Goal: Obtain resource: Download file/media

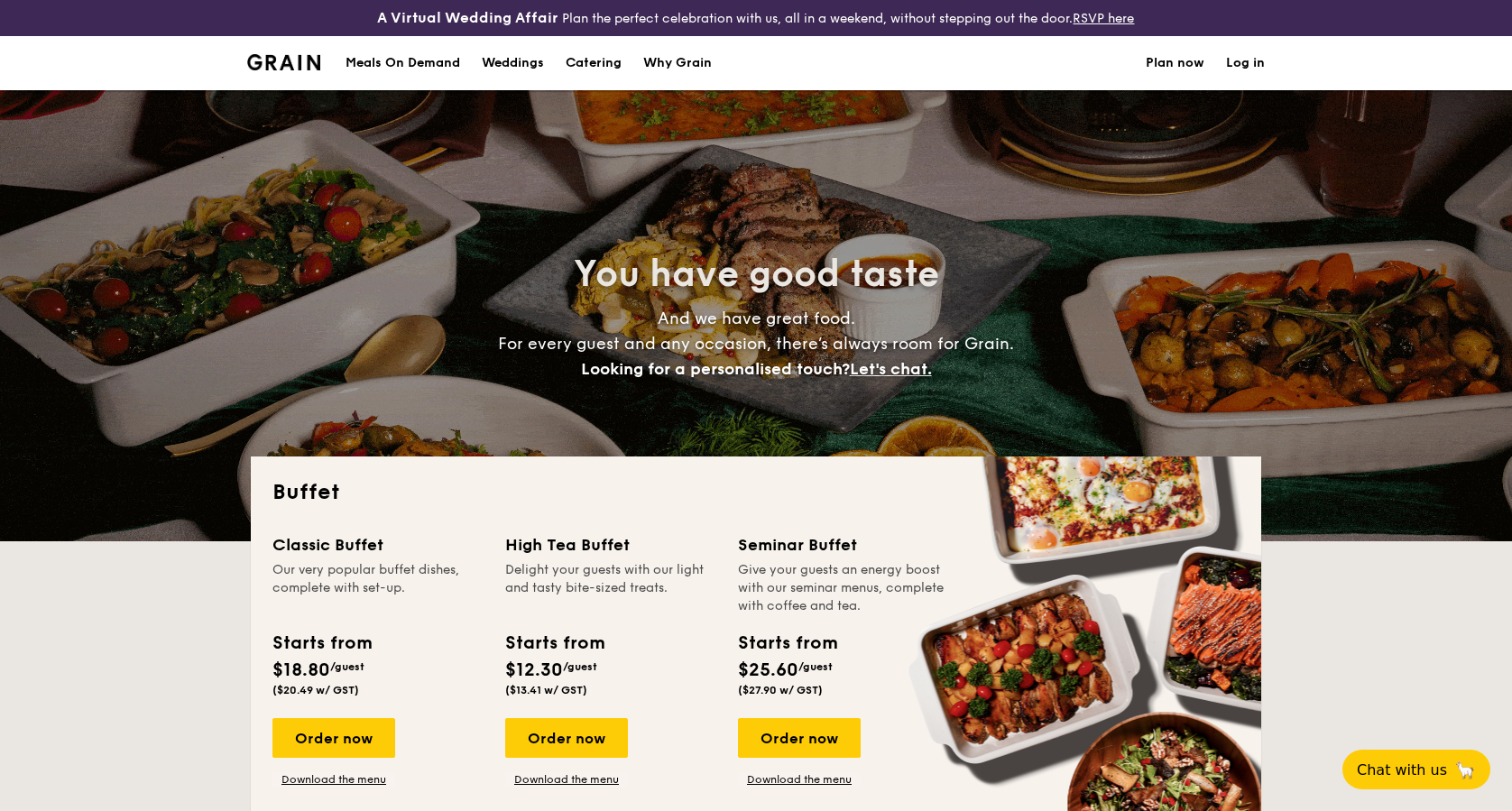
select select
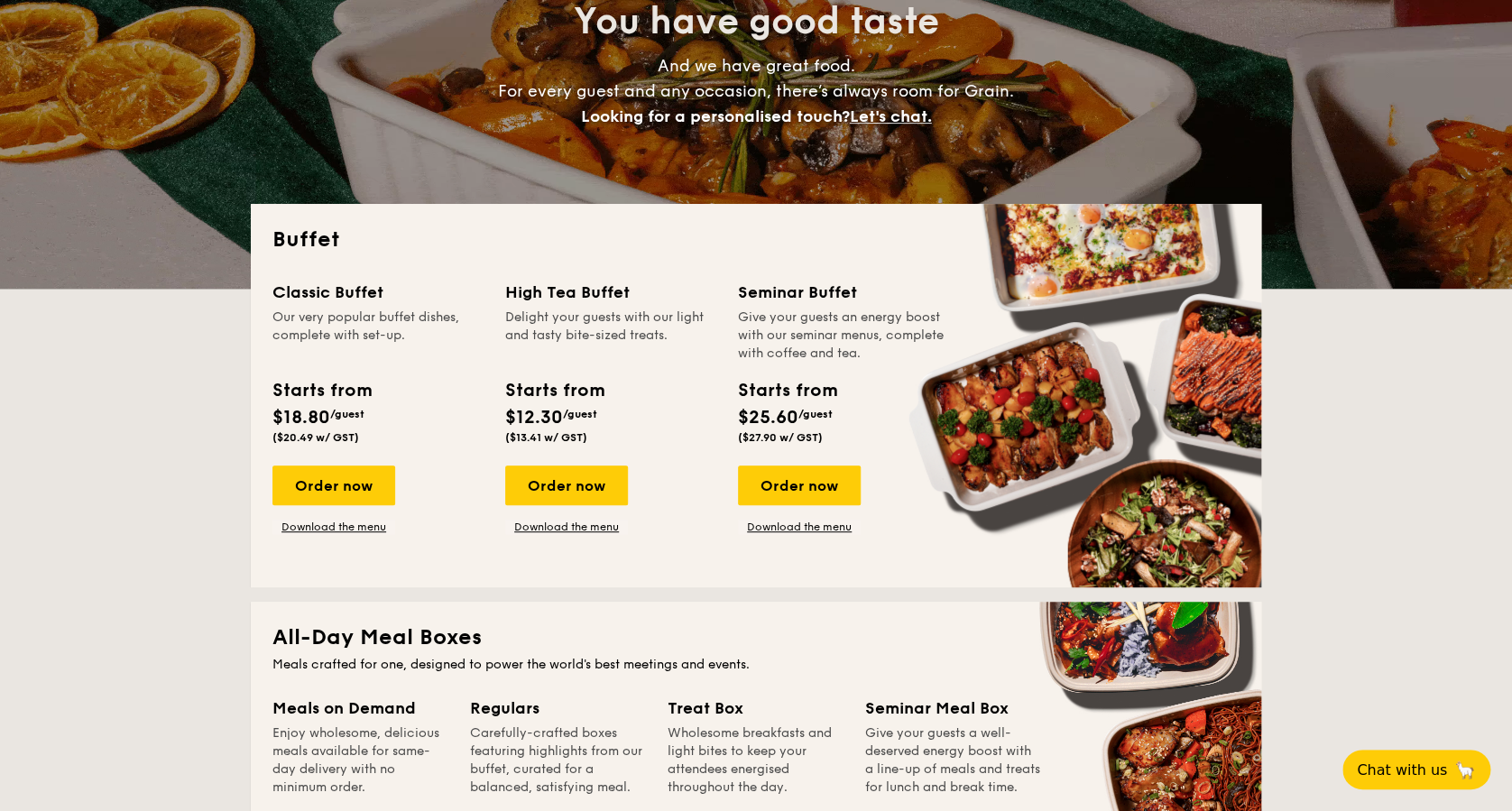
scroll to position [481, 0]
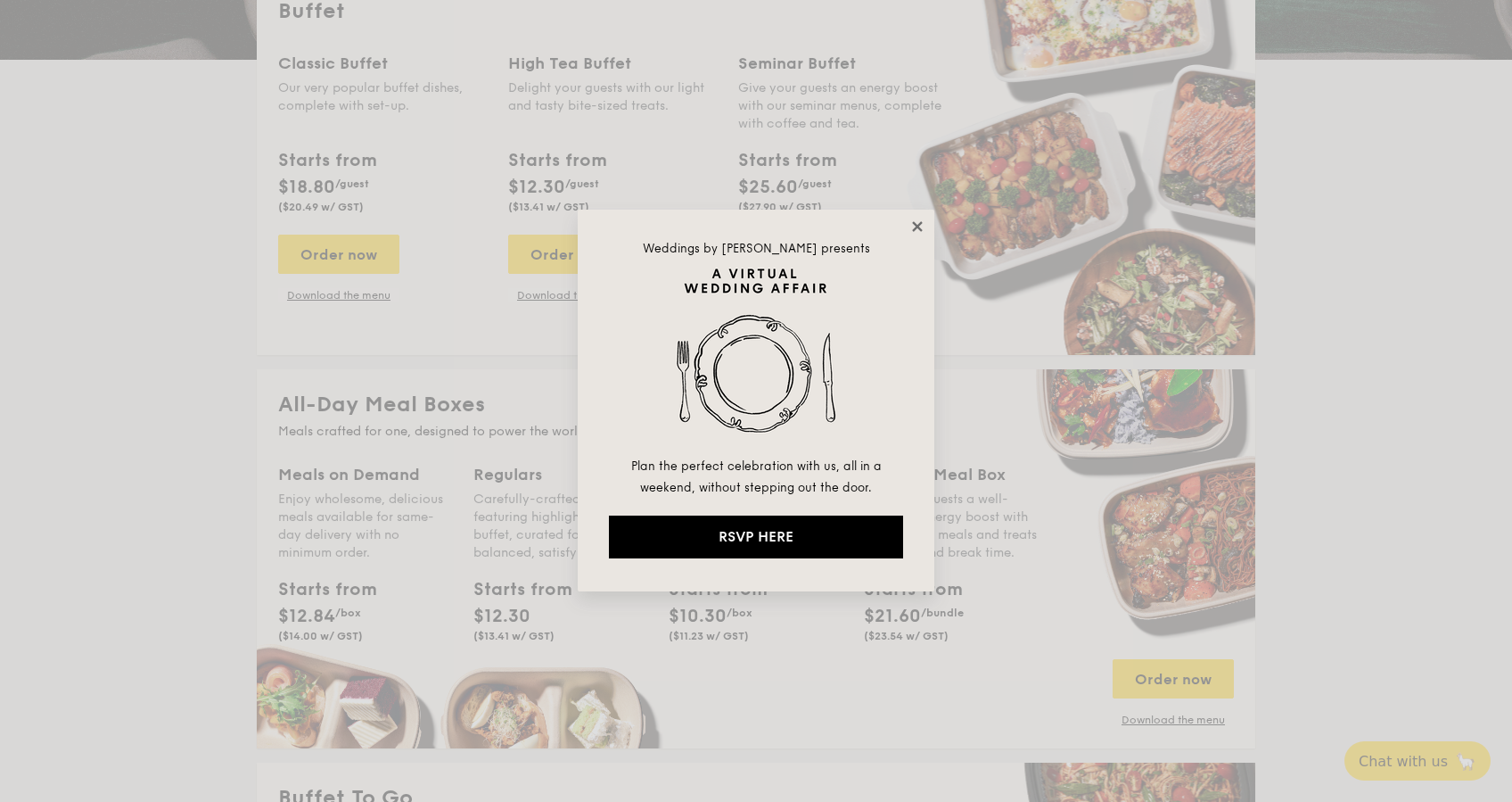
click at [915, 226] on icon at bounding box center [916, 226] width 10 height 10
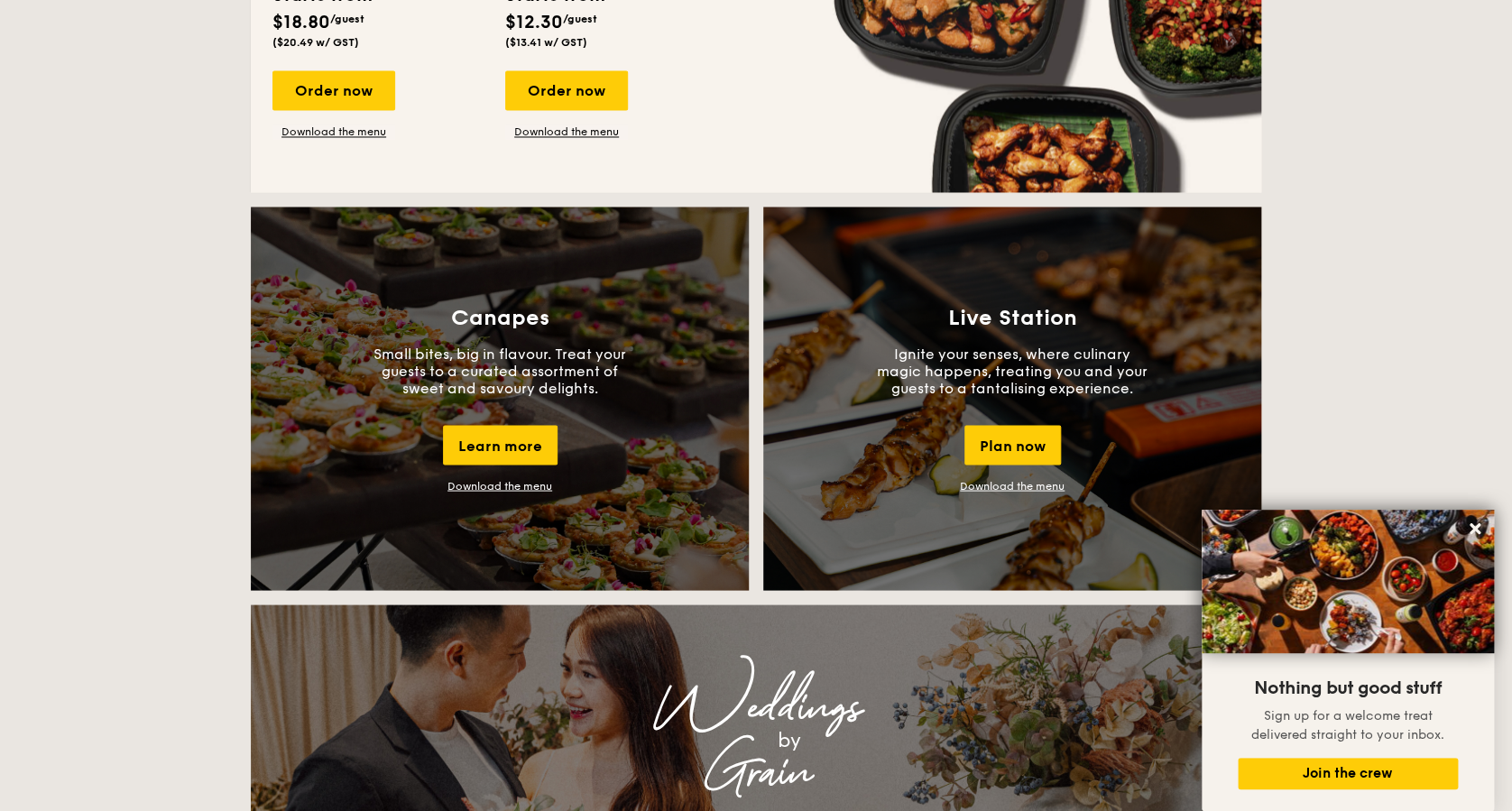
scroll to position [1563, 0]
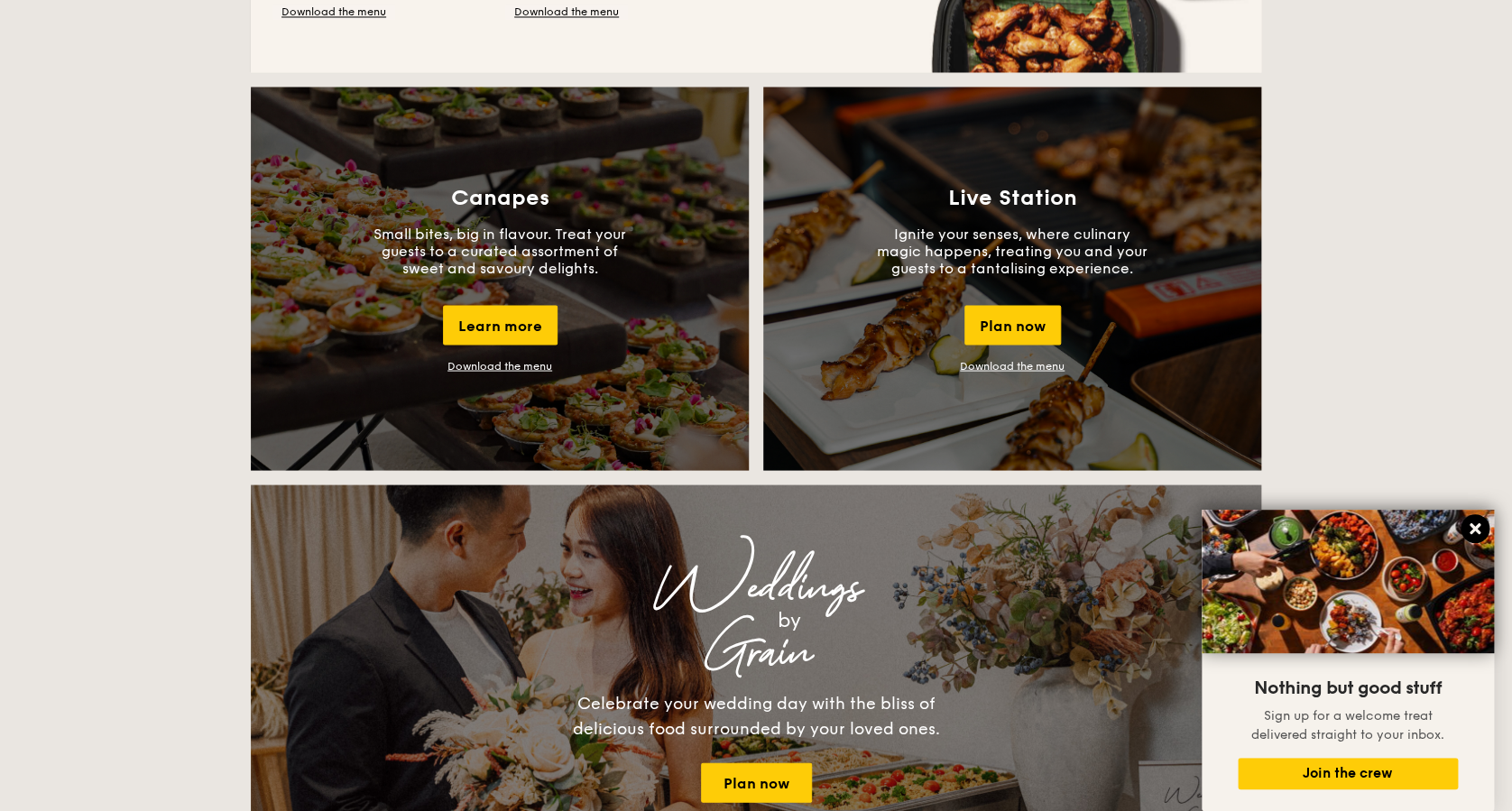
click at [1470, 523] on icon at bounding box center [1475, 528] width 11 height 11
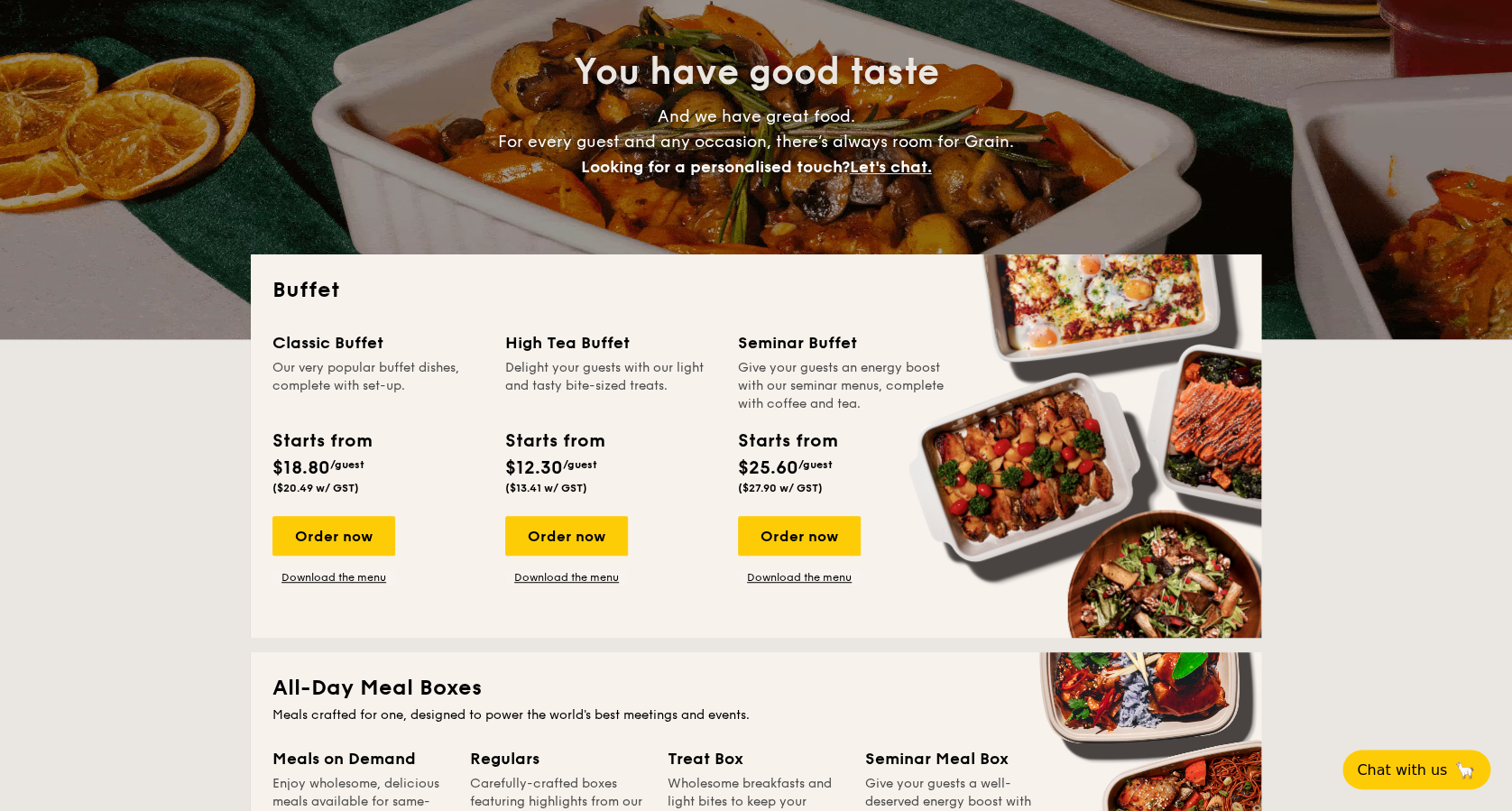
scroll to position [240, 0]
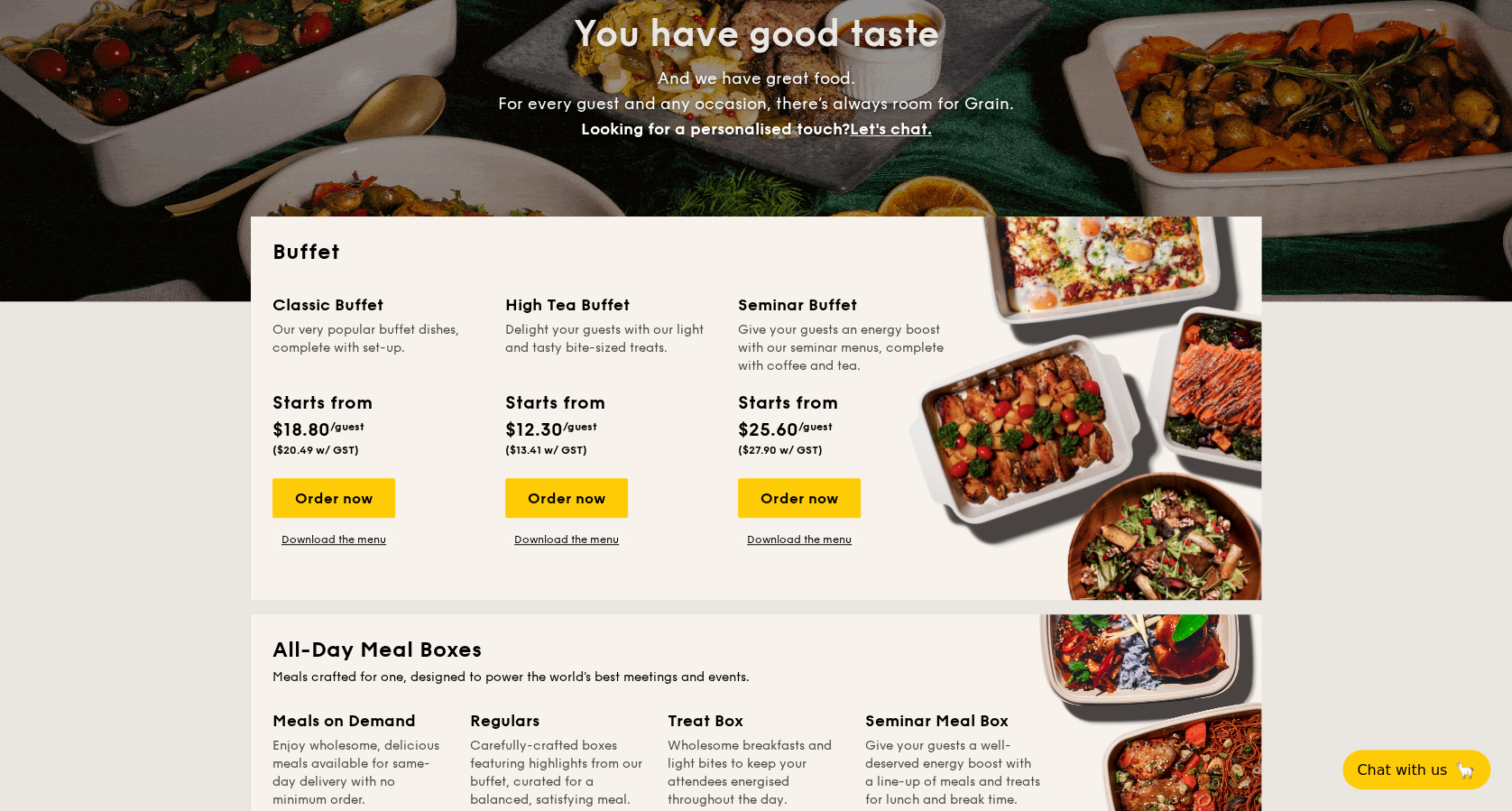
click at [338, 416] on div "Starts from $18.80 /guest ($20.49 w/ GST)" at bounding box center [321, 422] width 98 height 66
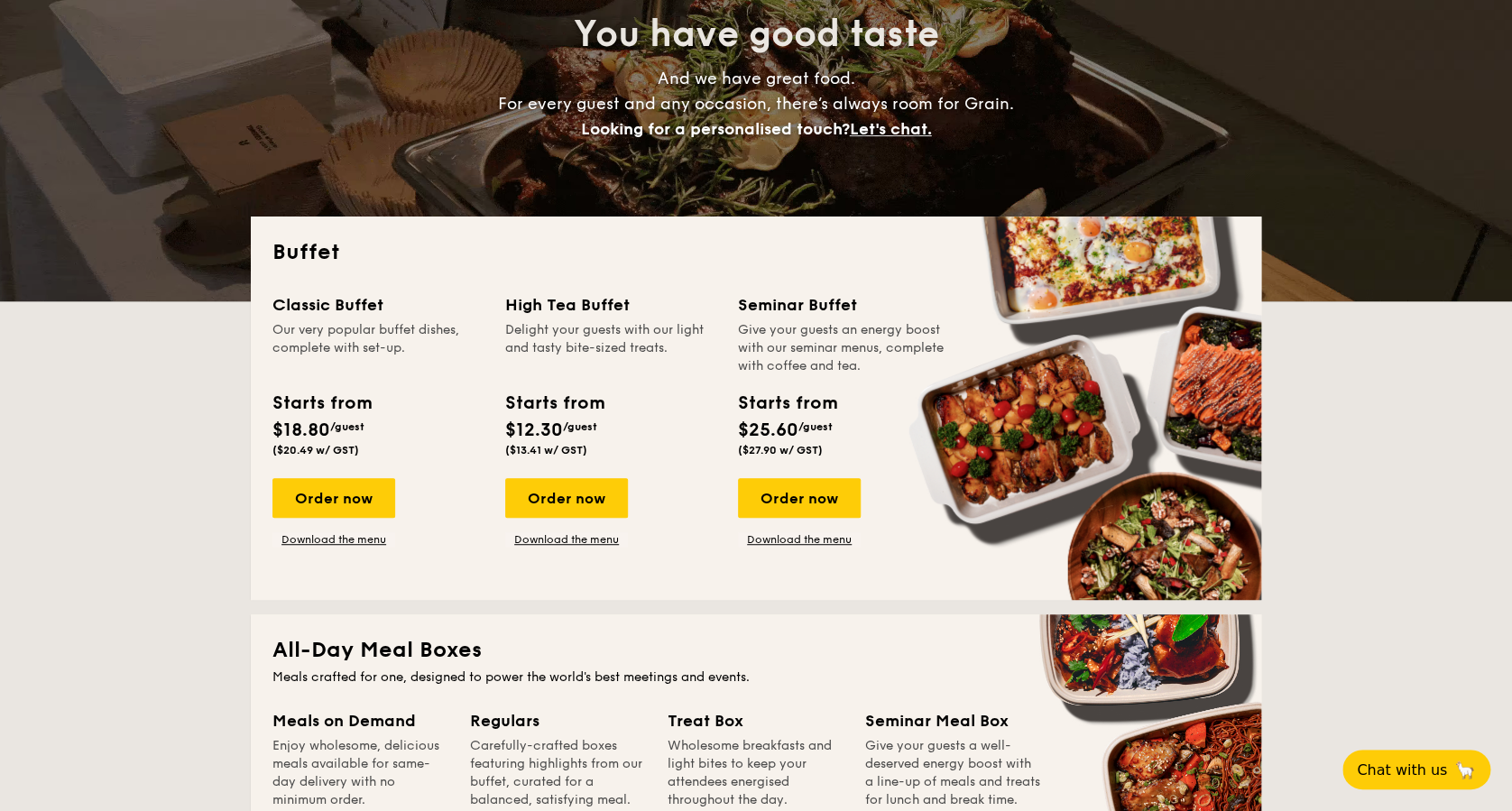
click at [338, 416] on div "Starts from $18.80 /guest ($20.49 w/ GST)" at bounding box center [321, 422] width 98 height 66
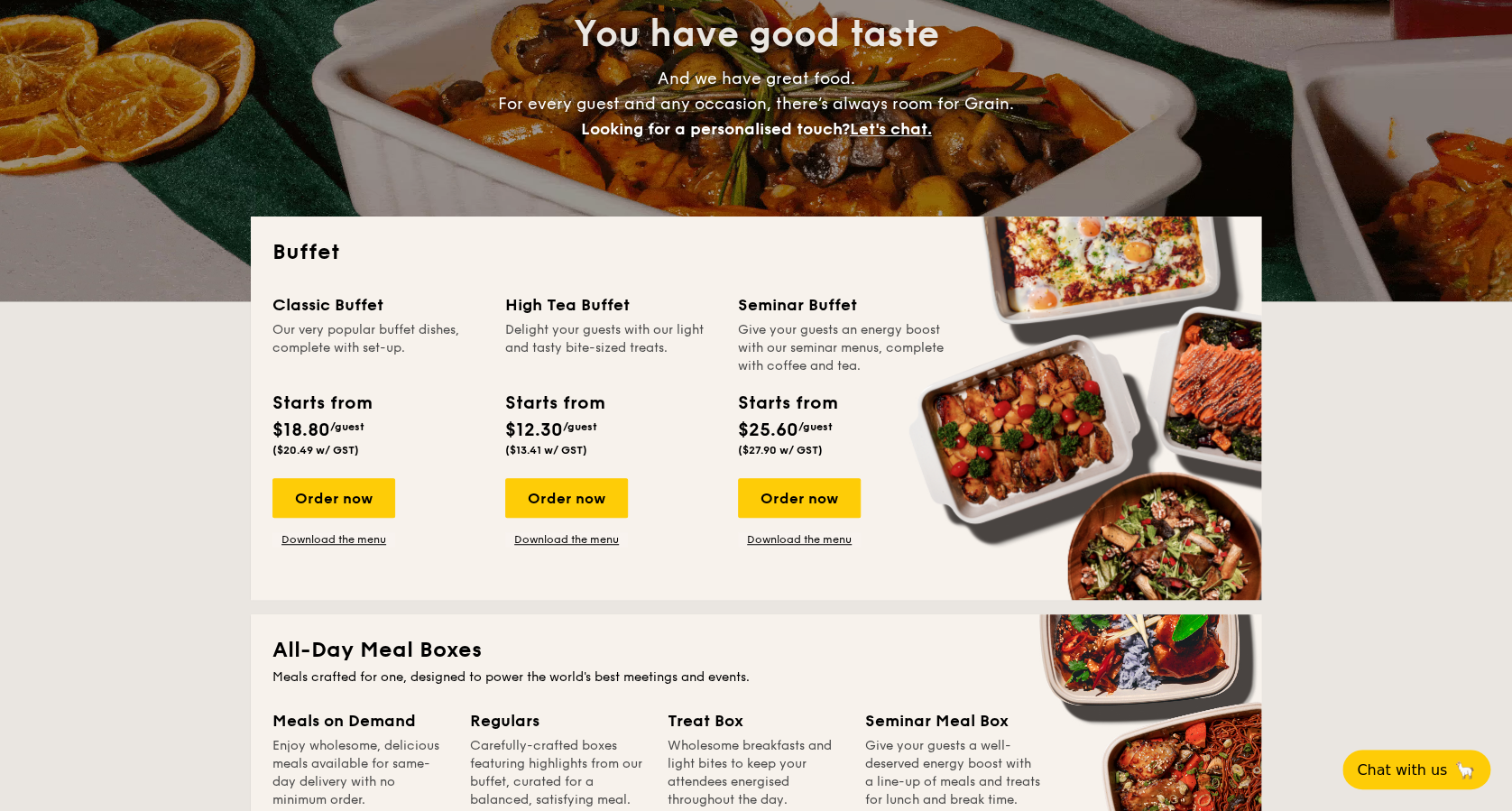
drag, startPoint x: 338, startPoint y: 416, endPoint x: 375, endPoint y: 443, distance: 45.8
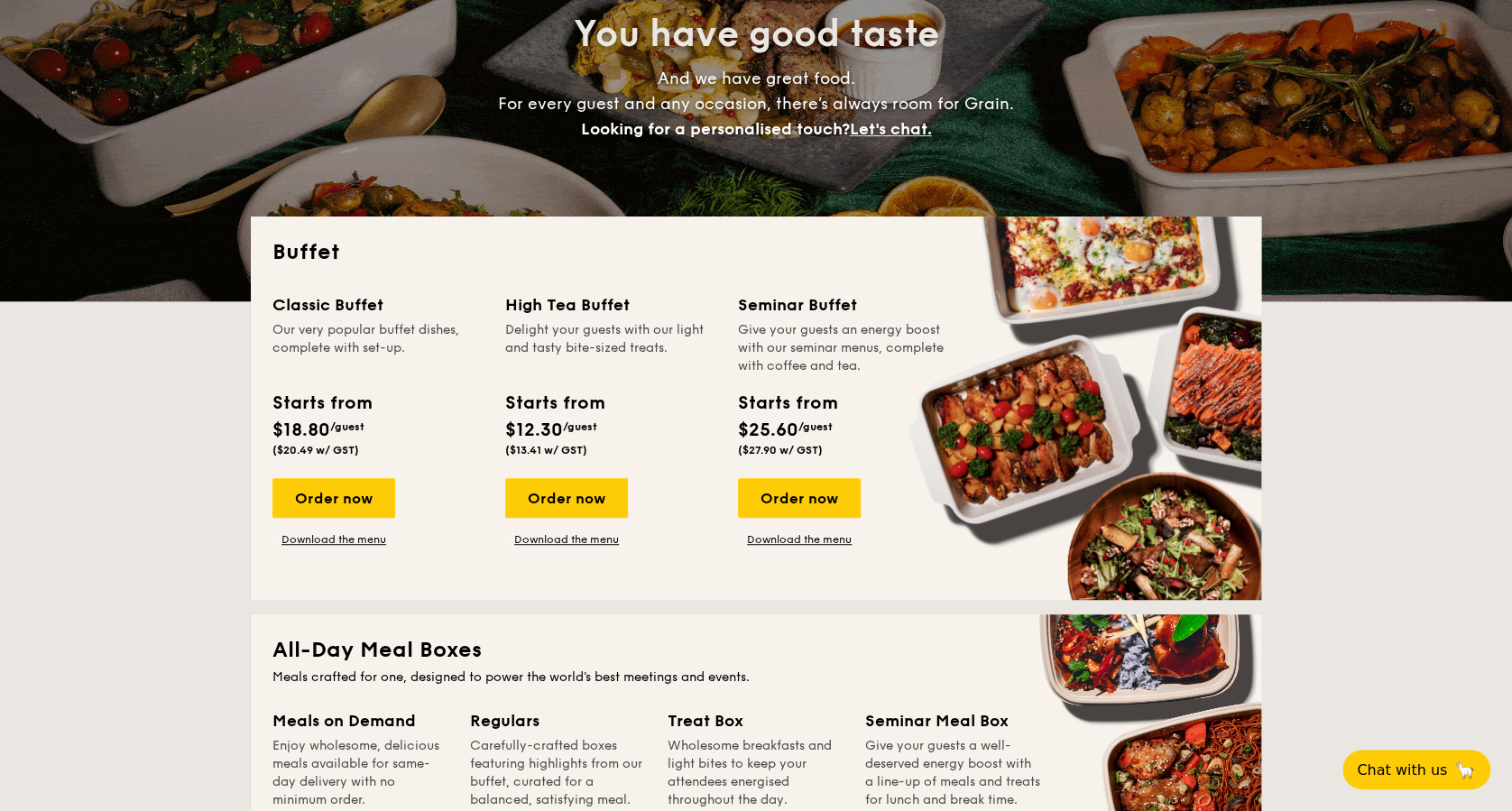
click at [375, 443] on div "Starts from $18.80 /guest ($20.49 w/ GST)" at bounding box center [322, 422] width 113 height 66
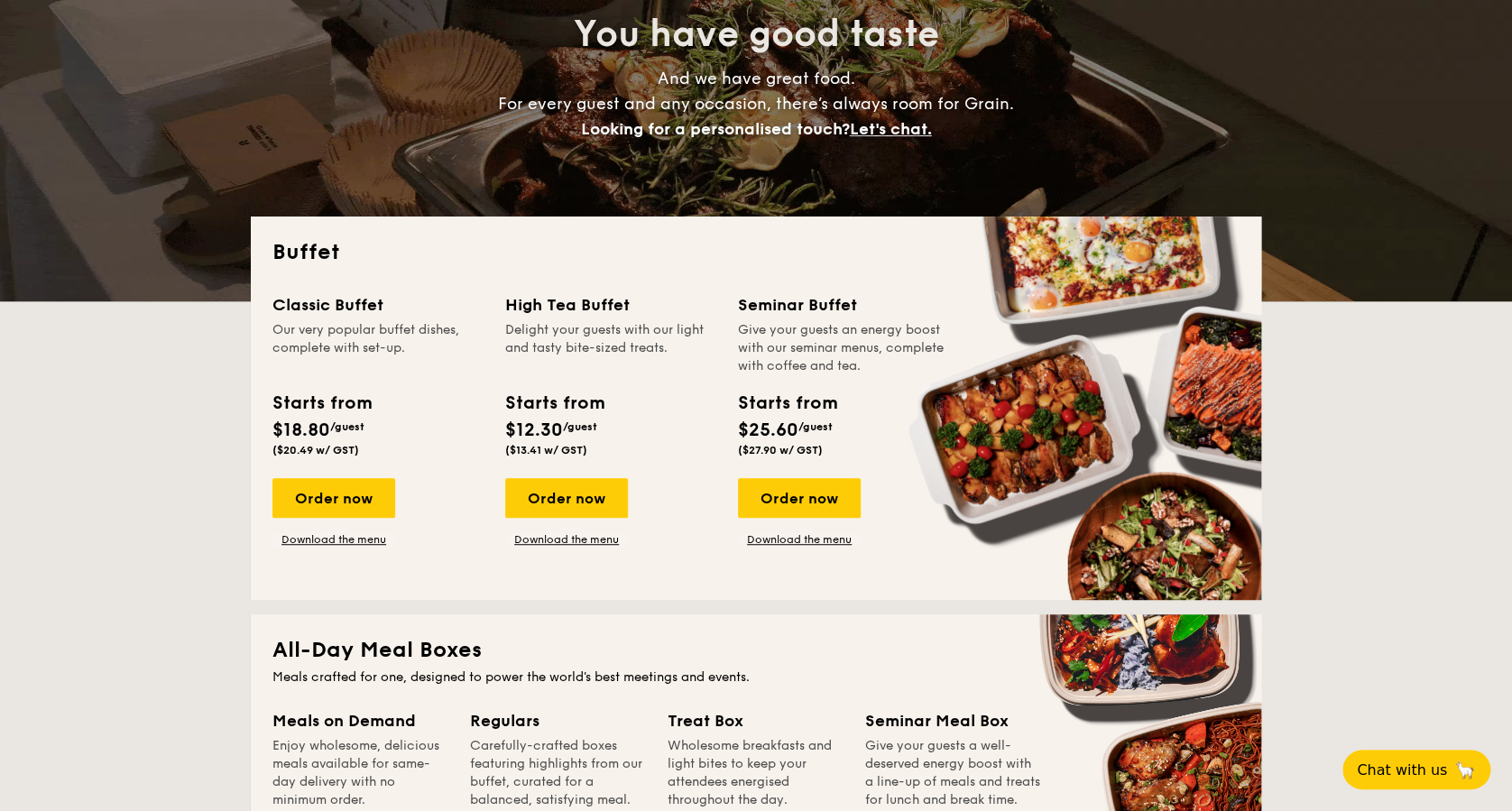
click at [396, 452] on div "Starts from $18.80 /guest ($20.49 w/ GST)" at bounding box center [378, 426] width 226 height 74
click at [545, 317] on div "High Tea Buffet Delight your guests with our light and tasty bite-sized treats." at bounding box center [610, 333] width 211 height 83
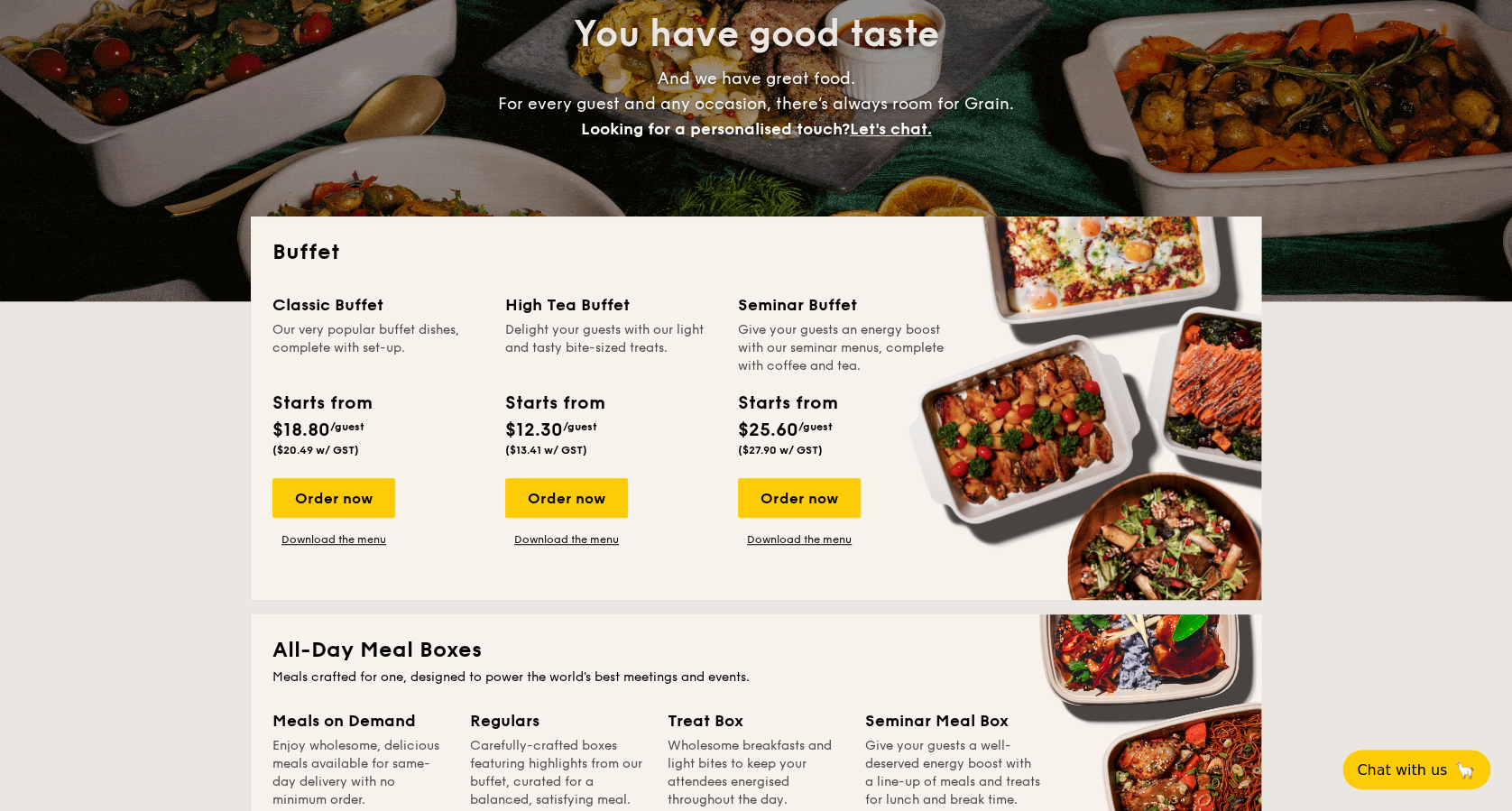
click at [781, 343] on div "Give your guests an energy boost with our seminar menus, complete with coffee a…" at bounding box center [843, 347] width 211 height 54
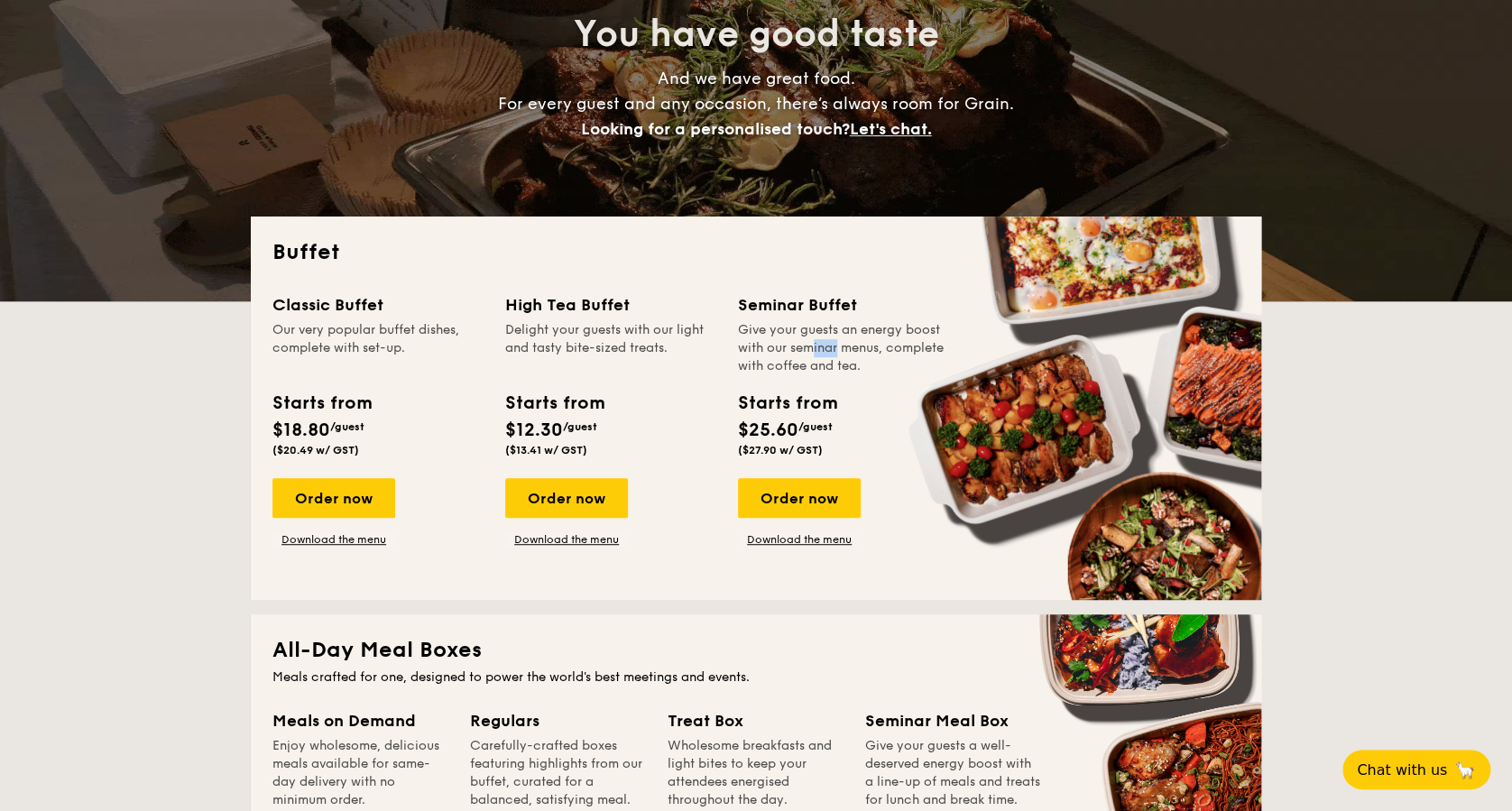
click at [781, 343] on div "Give your guests an energy boost with our seminar menus, complete with coffee a…" at bounding box center [843, 347] width 211 height 54
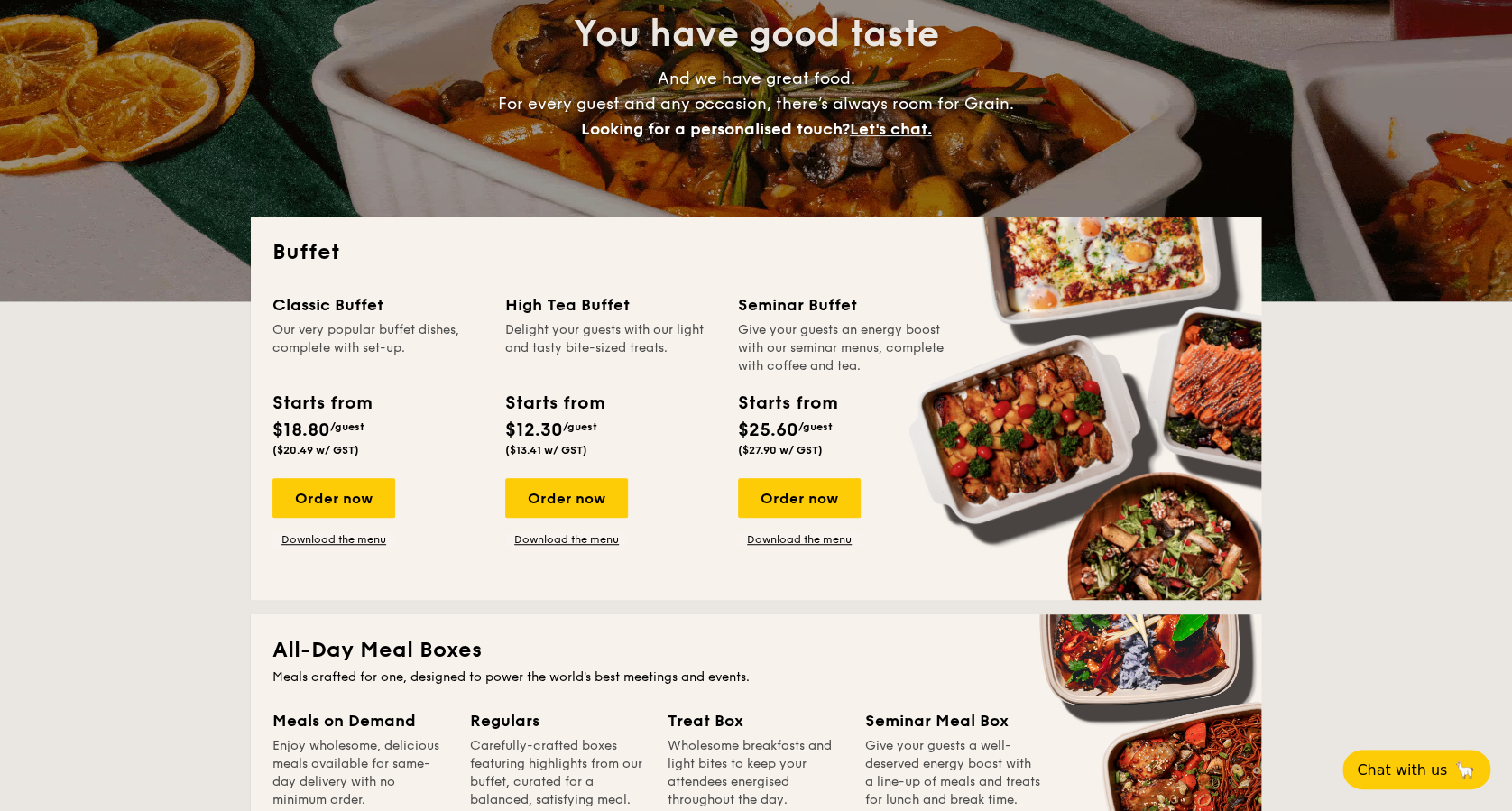
drag, startPoint x: 781, startPoint y: 343, endPoint x: 870, endPoint y: 381, distance: 96.8
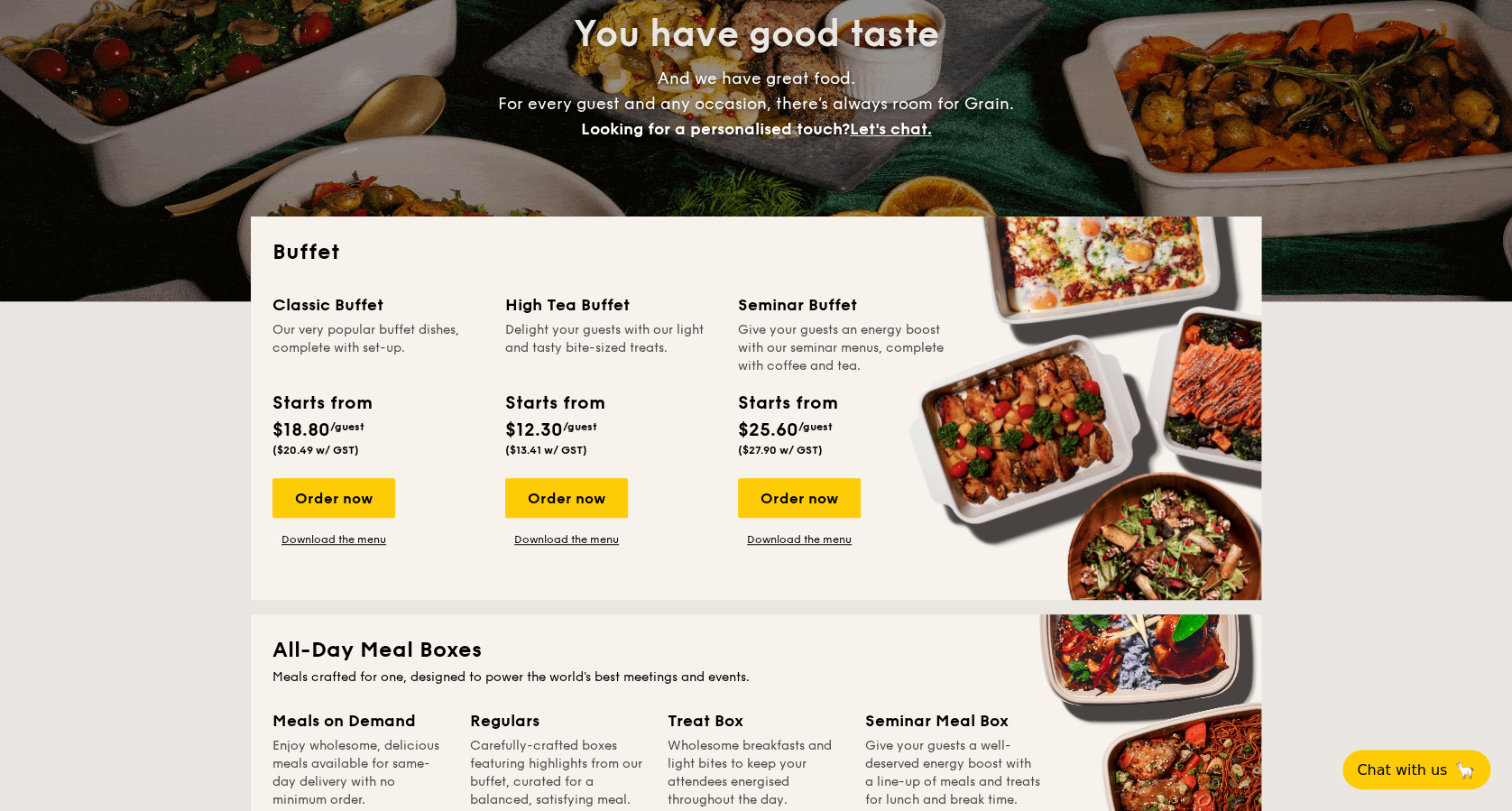
click at [870, 381] on div "Seminar Buffet Give your guests an energy boost with our seminar menus, complet…" at bounding box center [843, 377] width 211 height 171
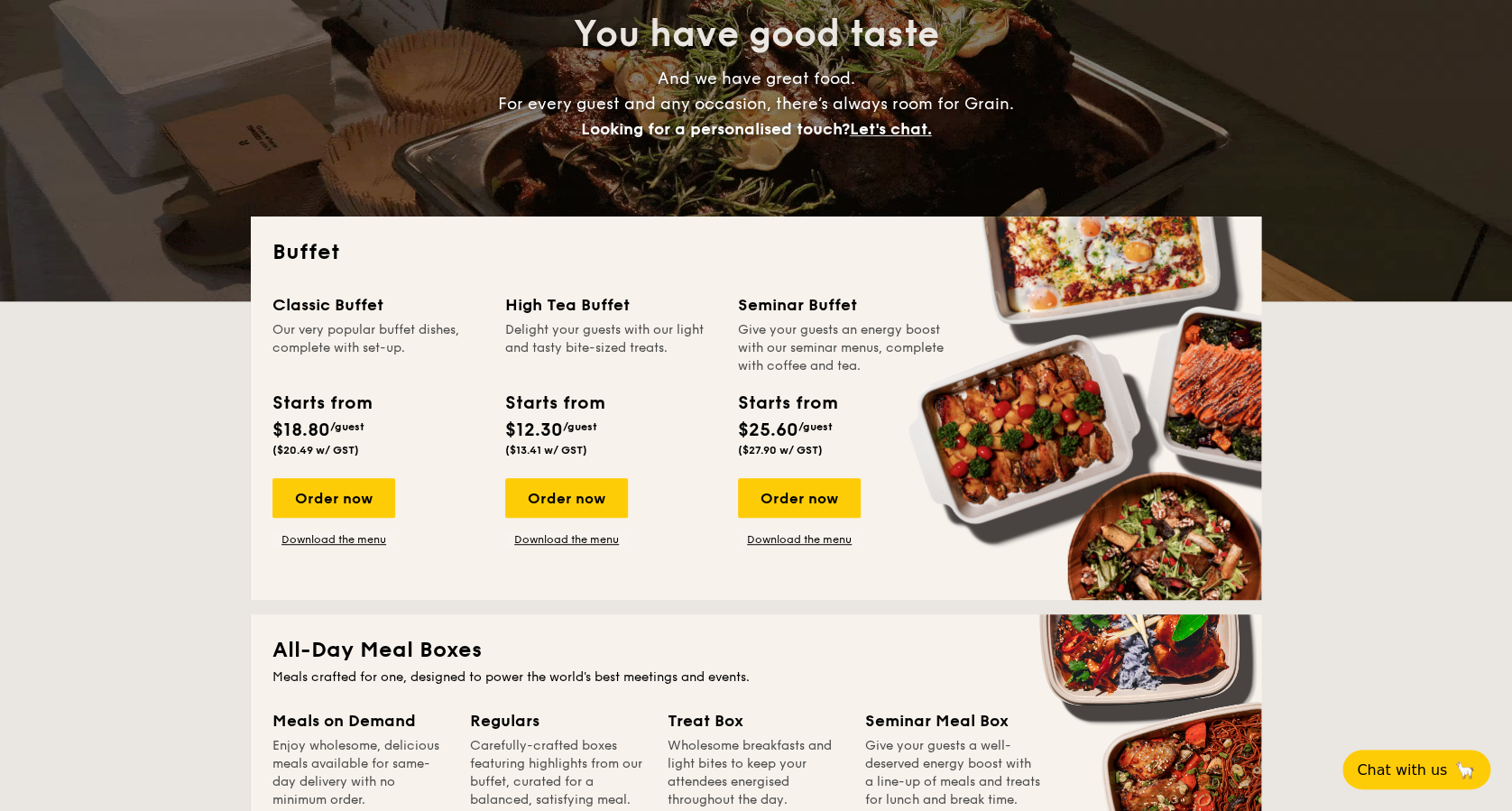
click at [605, 341] on div "Delight your guests with our light and tasty bite-sized treats." at bounding box center [610, 347] width 211 height 54
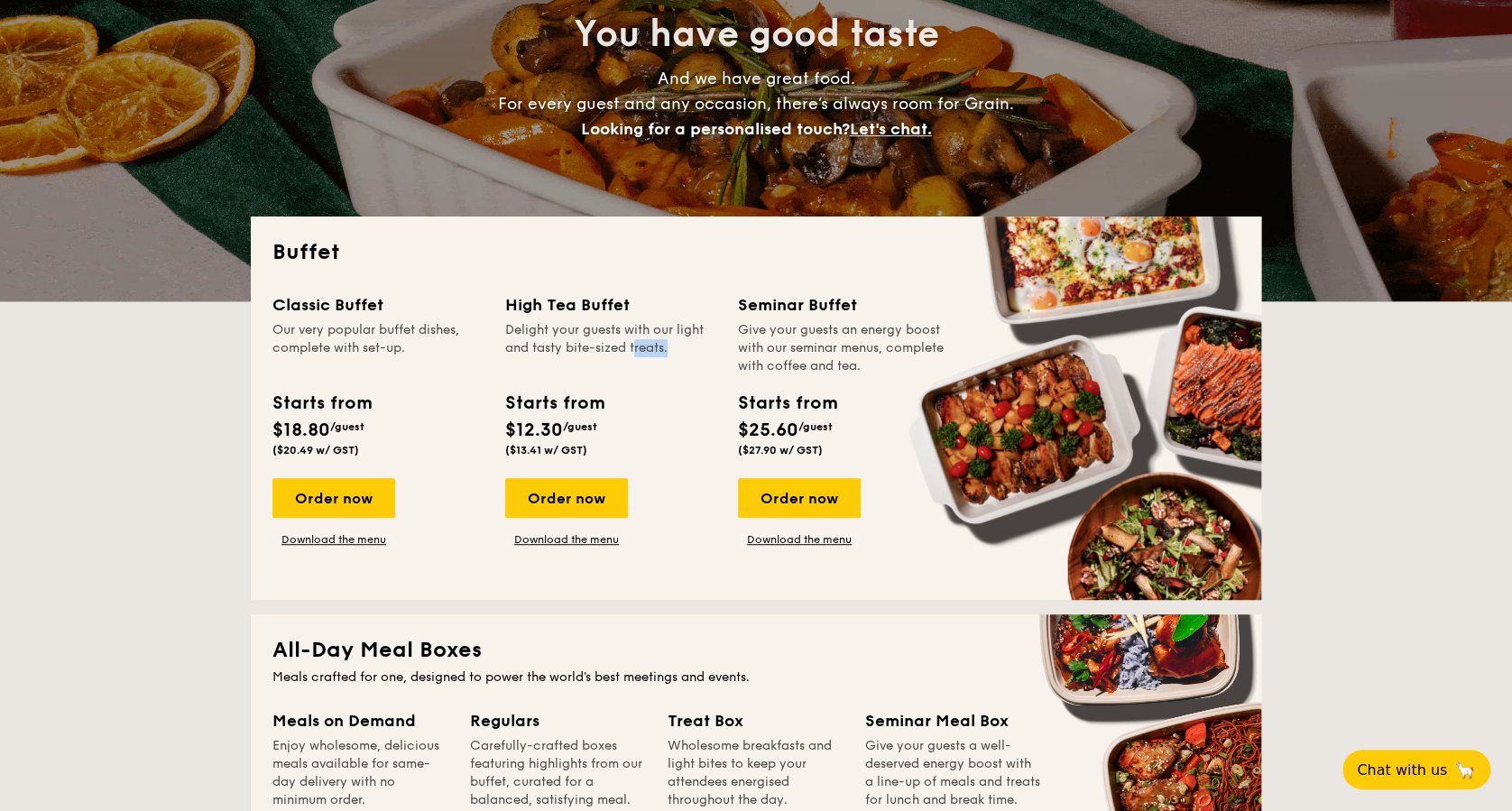
click at [605, 341] on div "Delight your guests with our light and tasty bite-sized treats." at bounding box center [610, 347] width 211 height 54
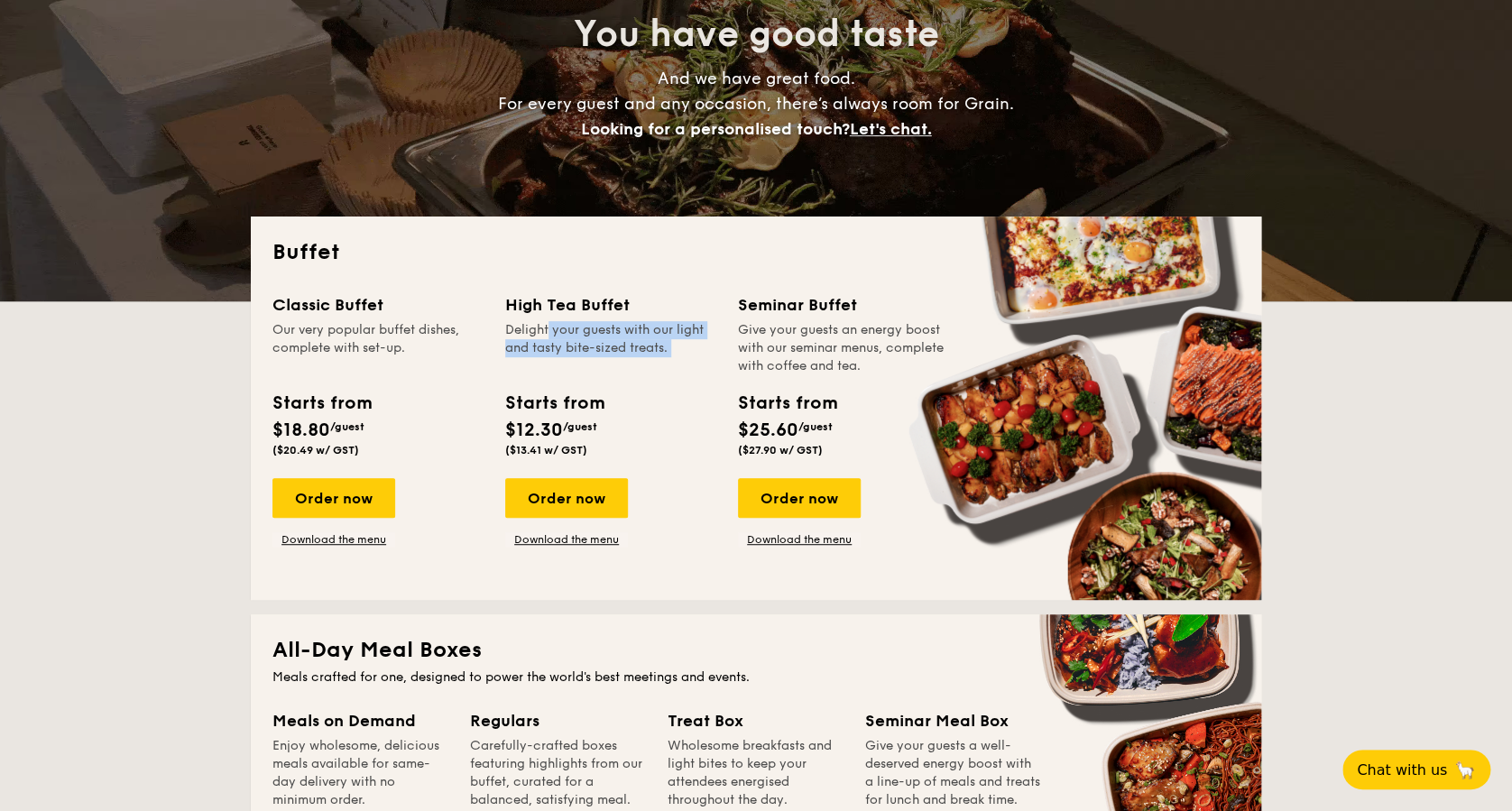
click at [605, 341] on div "Delight your guests with our light and tasty bite-sized treats." at bounding box center [610, 347] width 211 height 54
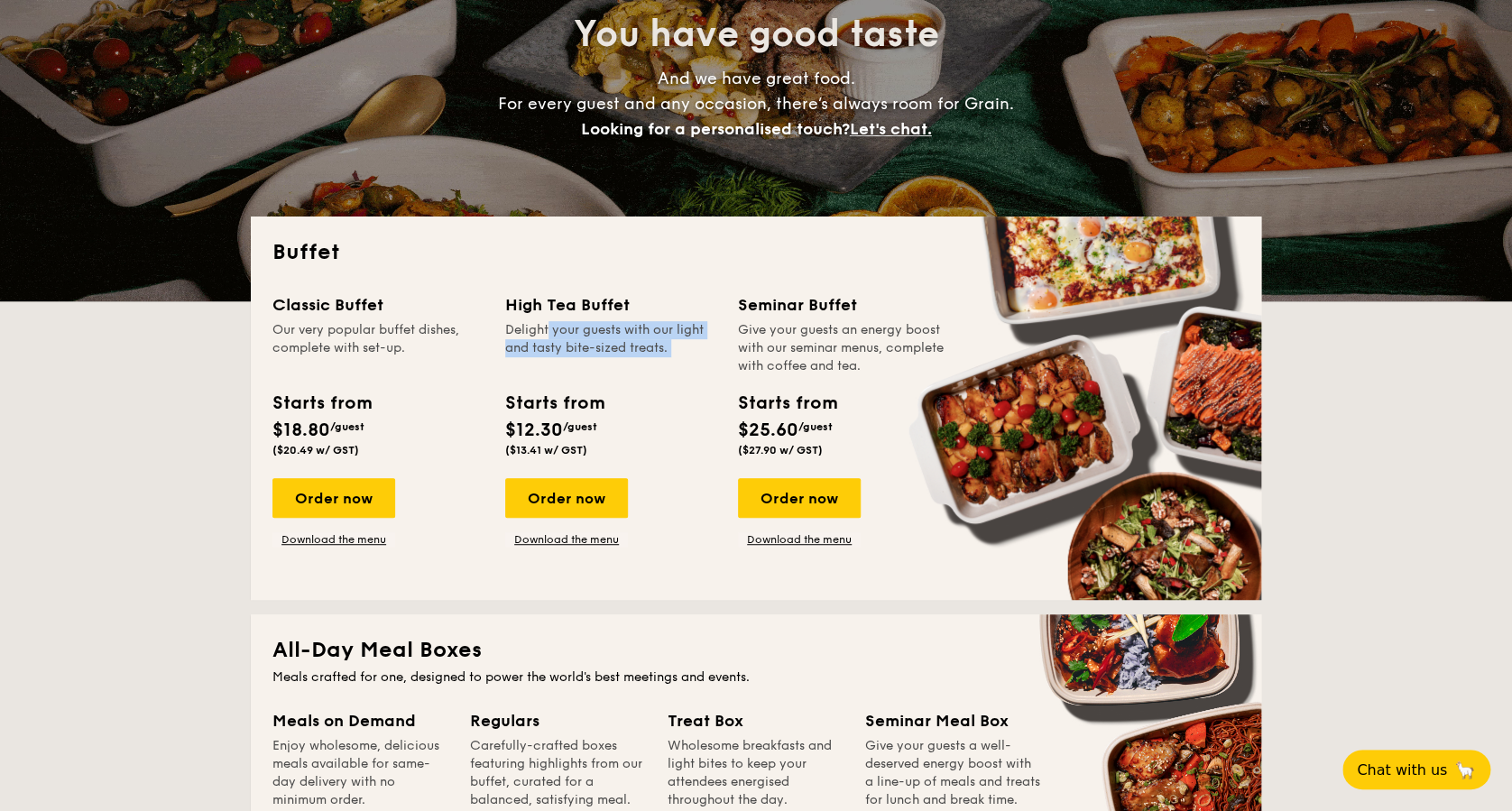
drag, startPoint x: 605, startPoint y: 341, endPoint x: 603, endPoint y: 375, distance: 34.1
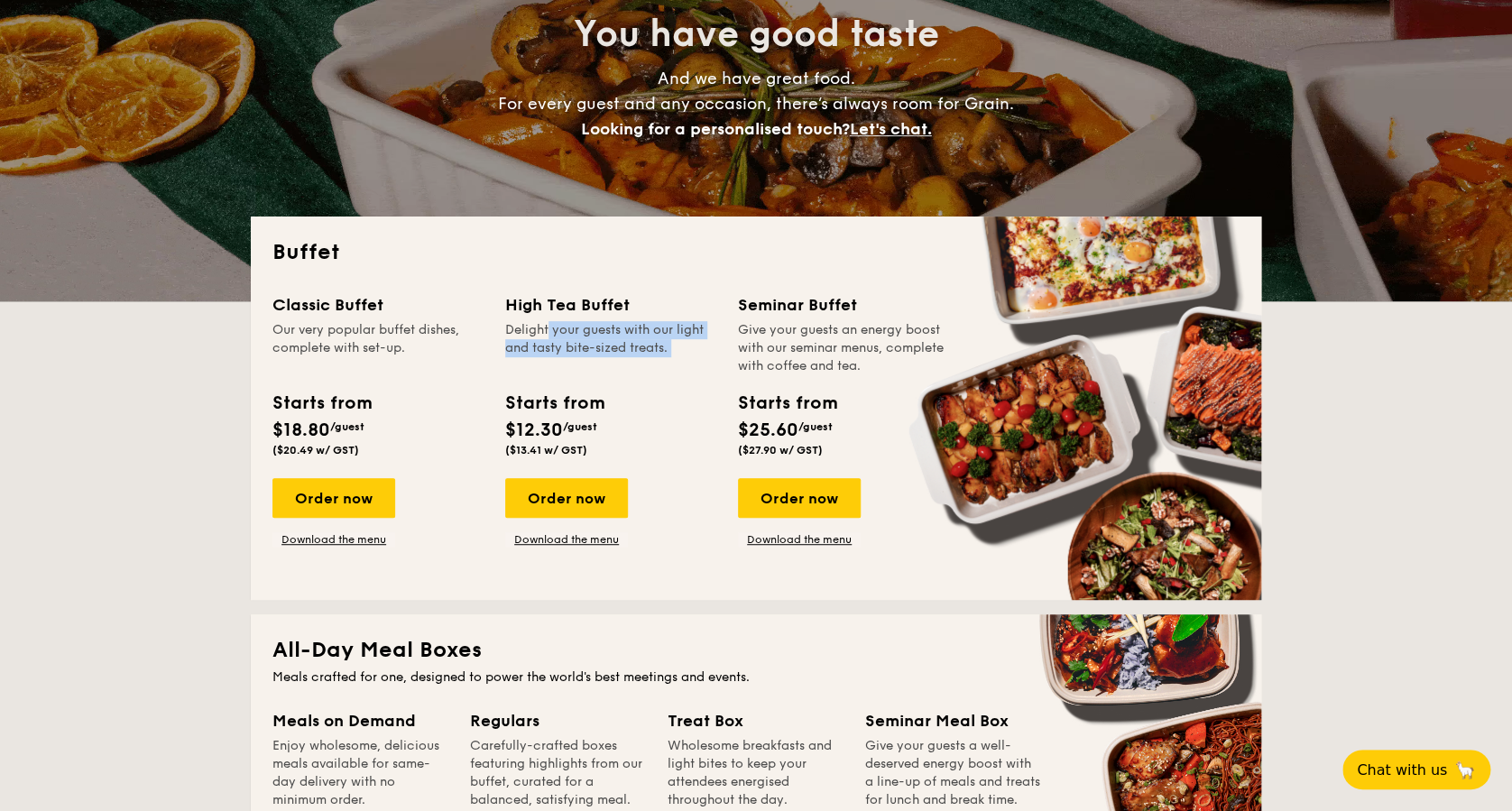
click at [603, 375] on div "High Tea Buffet Delight your guests with our light and tasty bite-sized treats.…" at bounding box center [610, 377] width 211 height 171
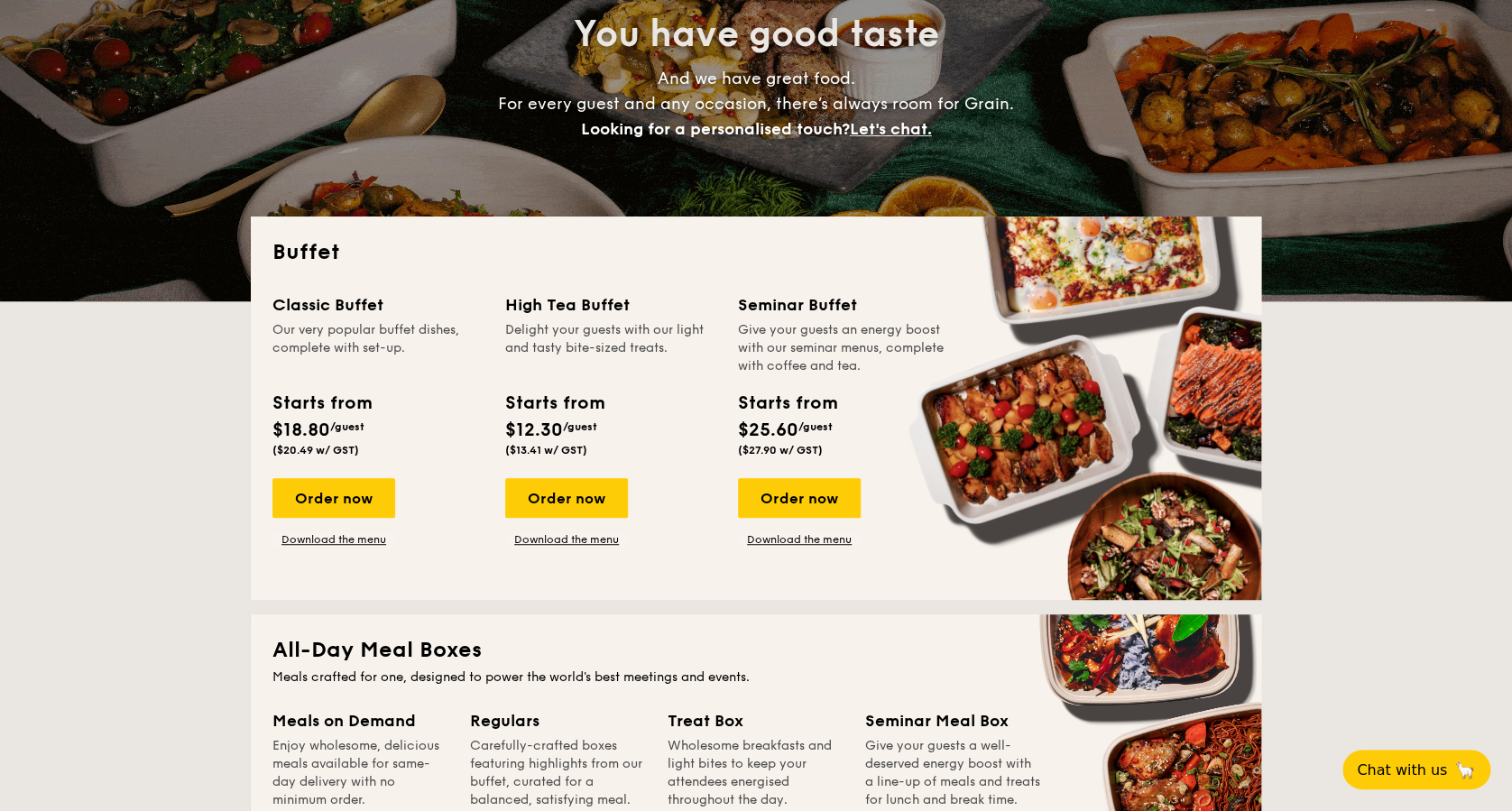
click at [548, 409] on div "Starts from" at bounding box center [554, 403] width 98 height 27
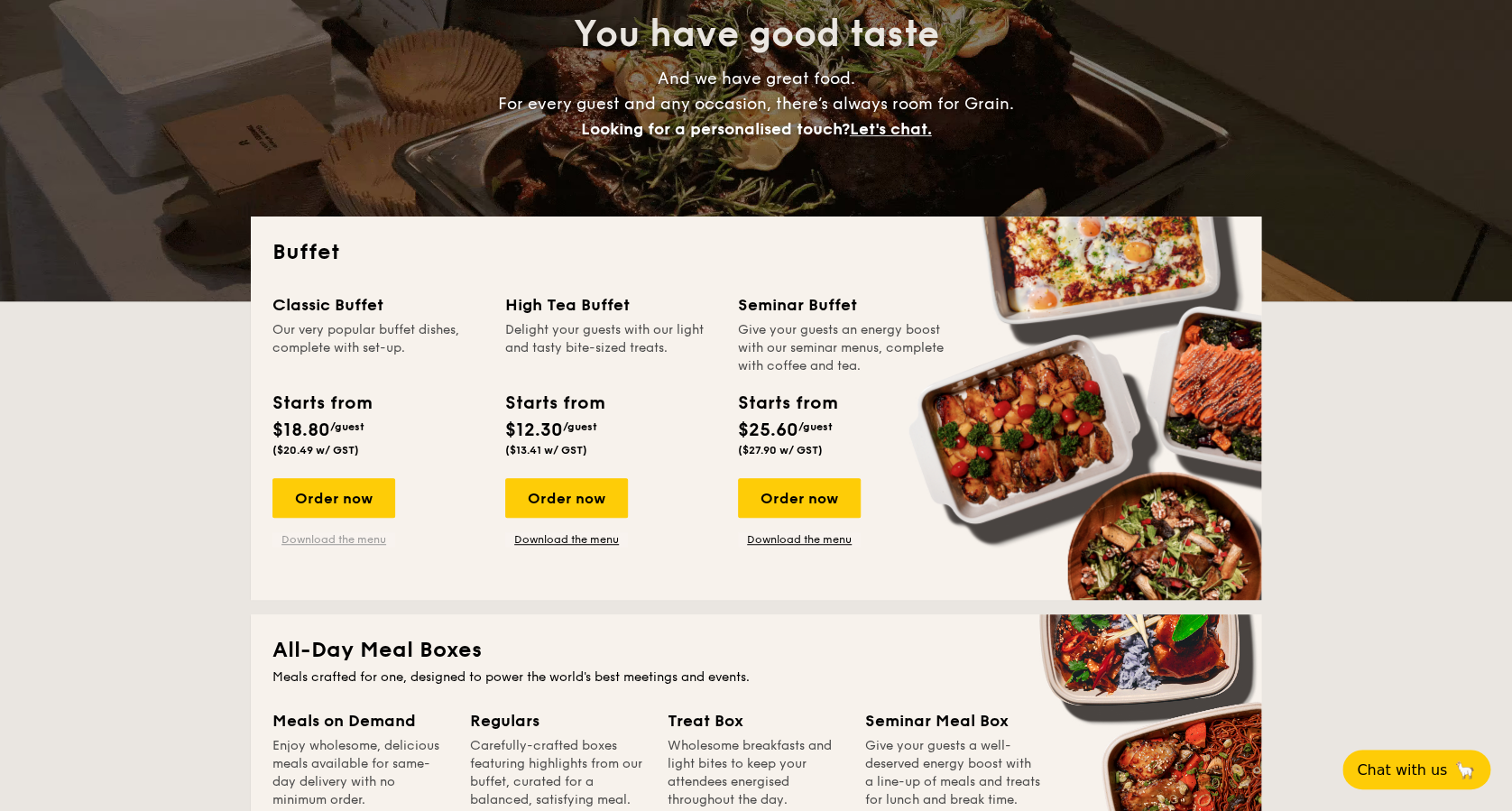
click at [369, 538] on link "Download the menu" at bounding box center [333, 539] width 123 height 15
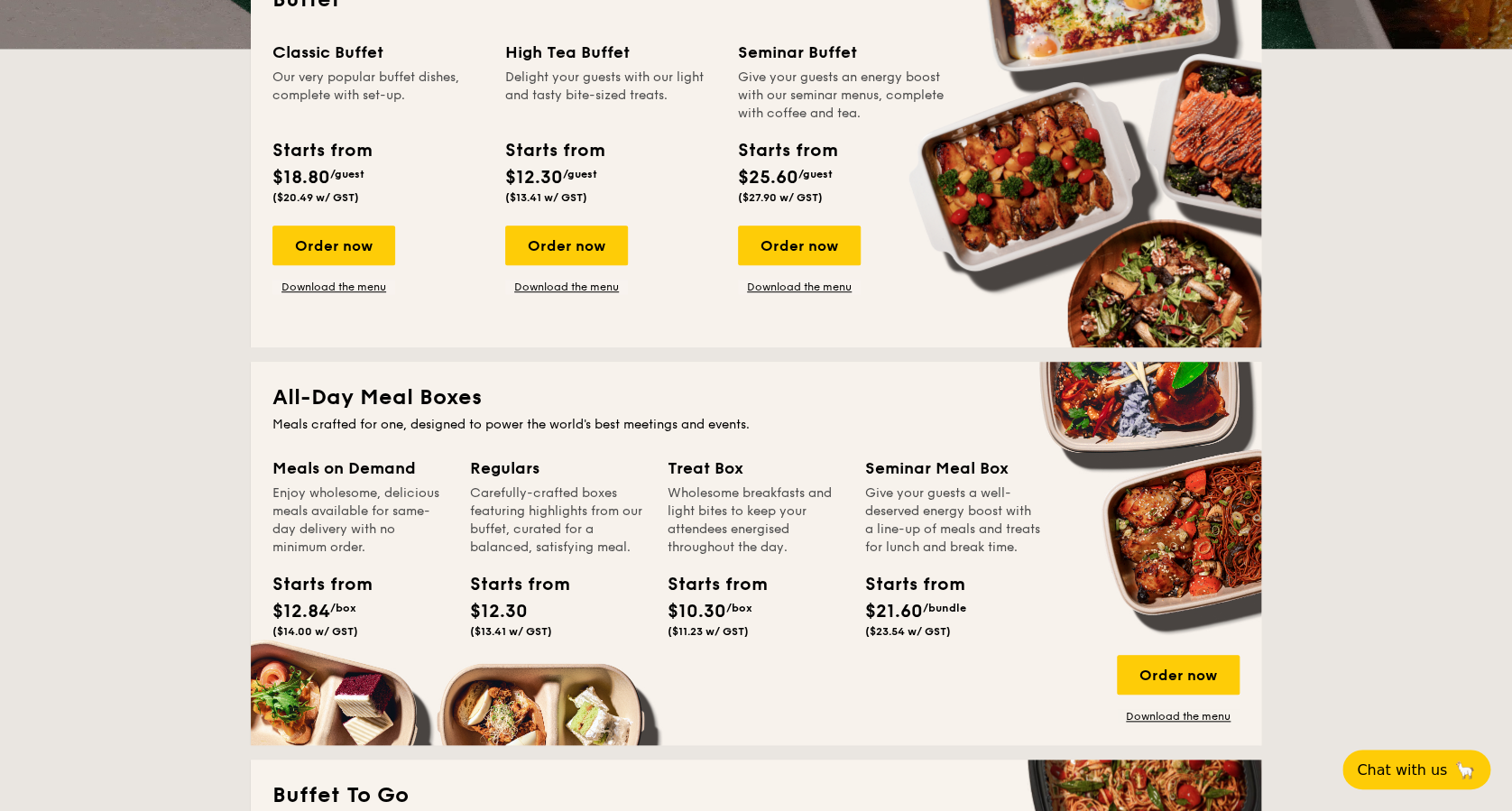
scroll to position [481, 0]
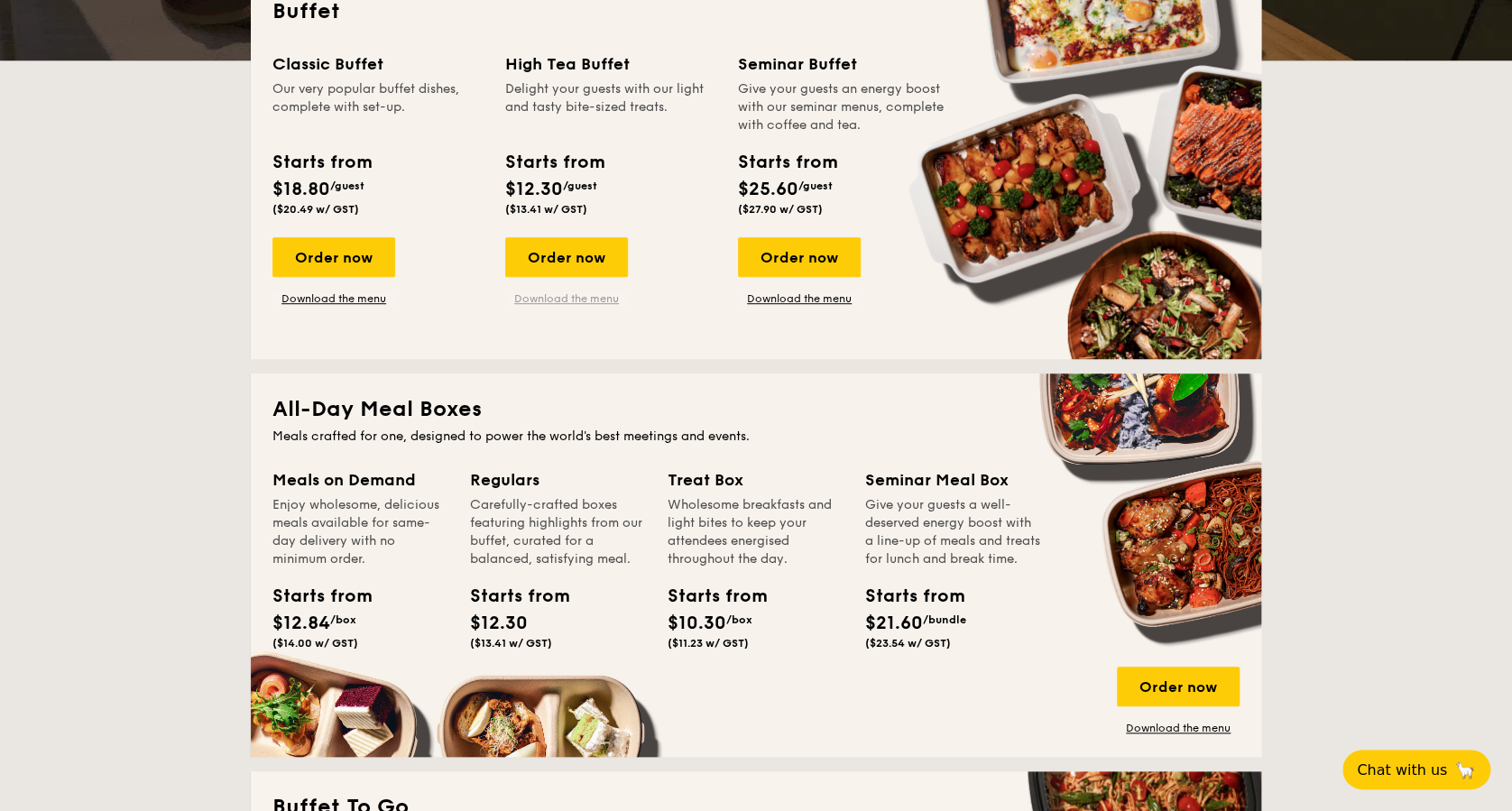
click at [586, 297] on link "Download the menu" at bounding box center [566, 298] width 123 height 15
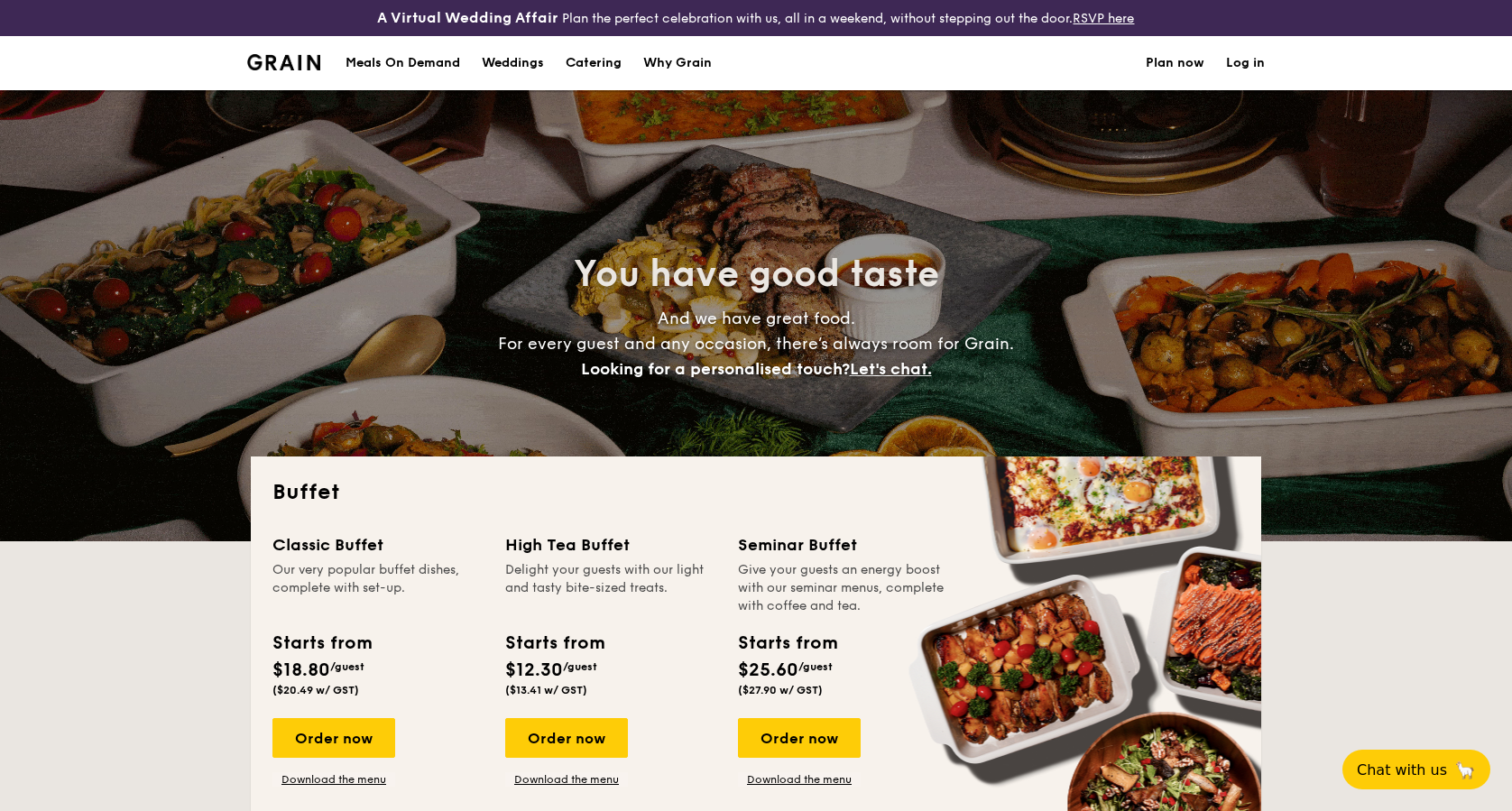
select select
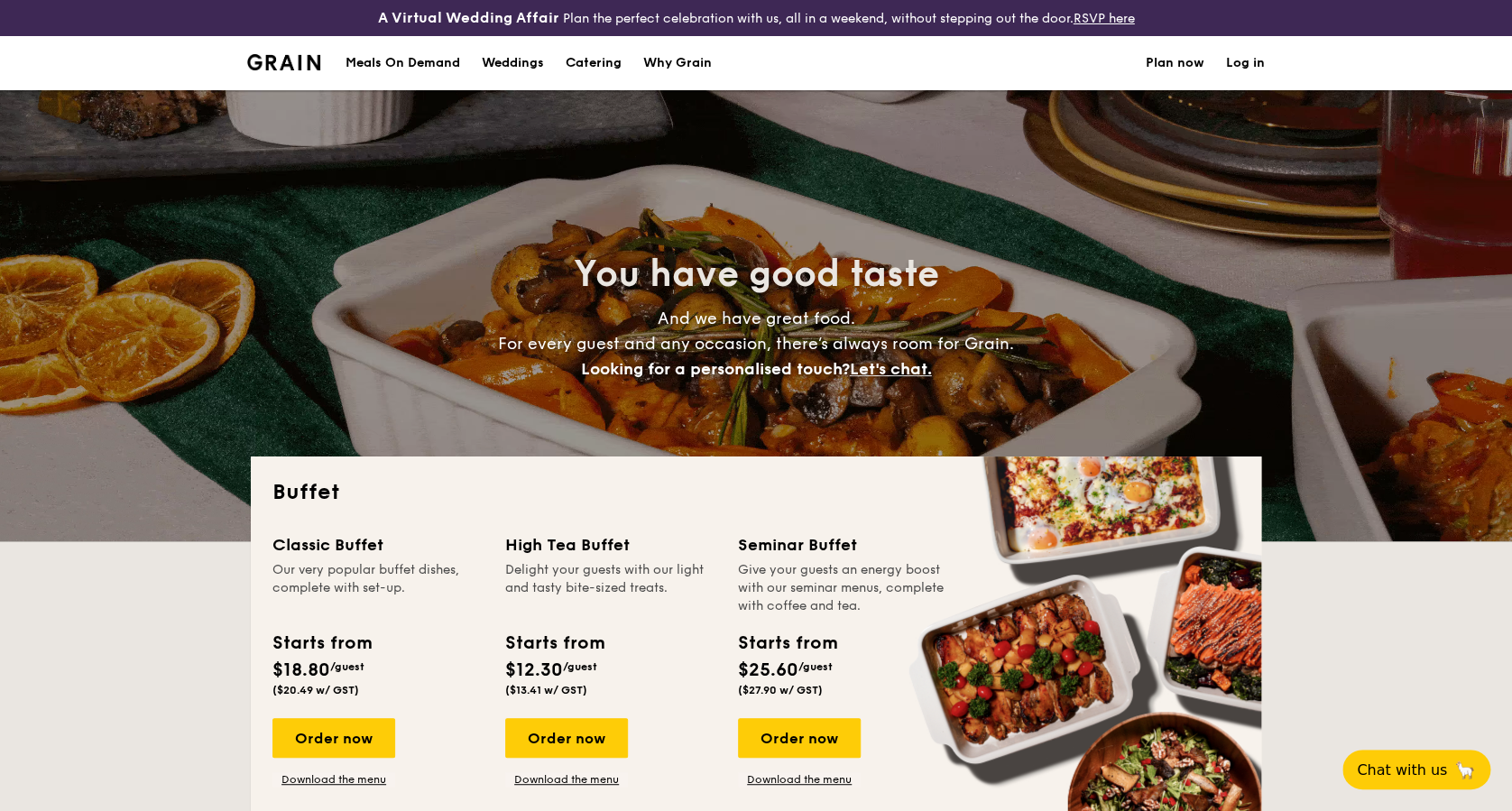
click at [587, 60] on h1 "Catering" at bounding box center [593, 63] width 55 height 54
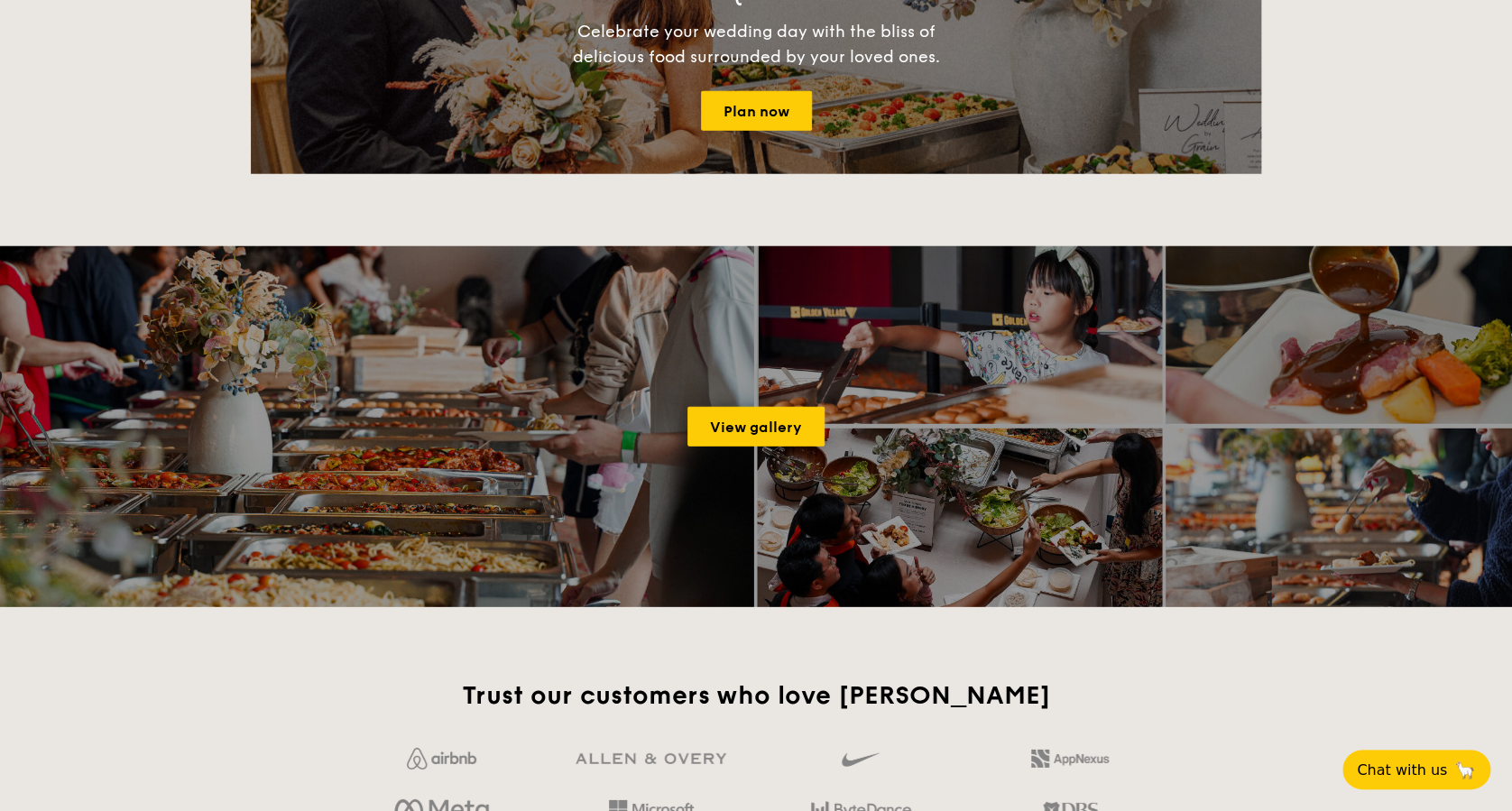
scroll to position [2525, 0]
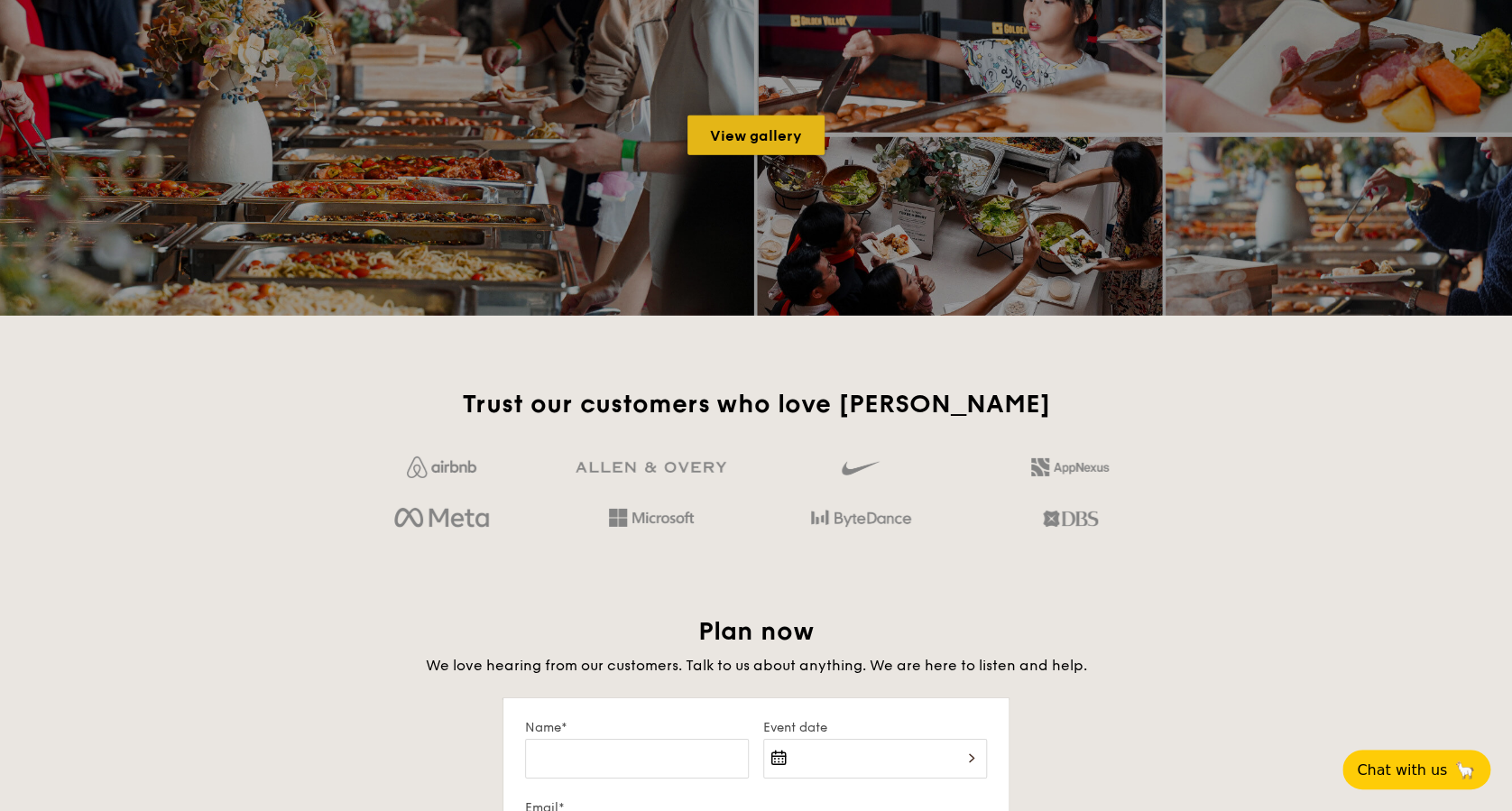
click at [719, 152] on link "View gallery" at bounding box center [756, 135] width 137 height 40
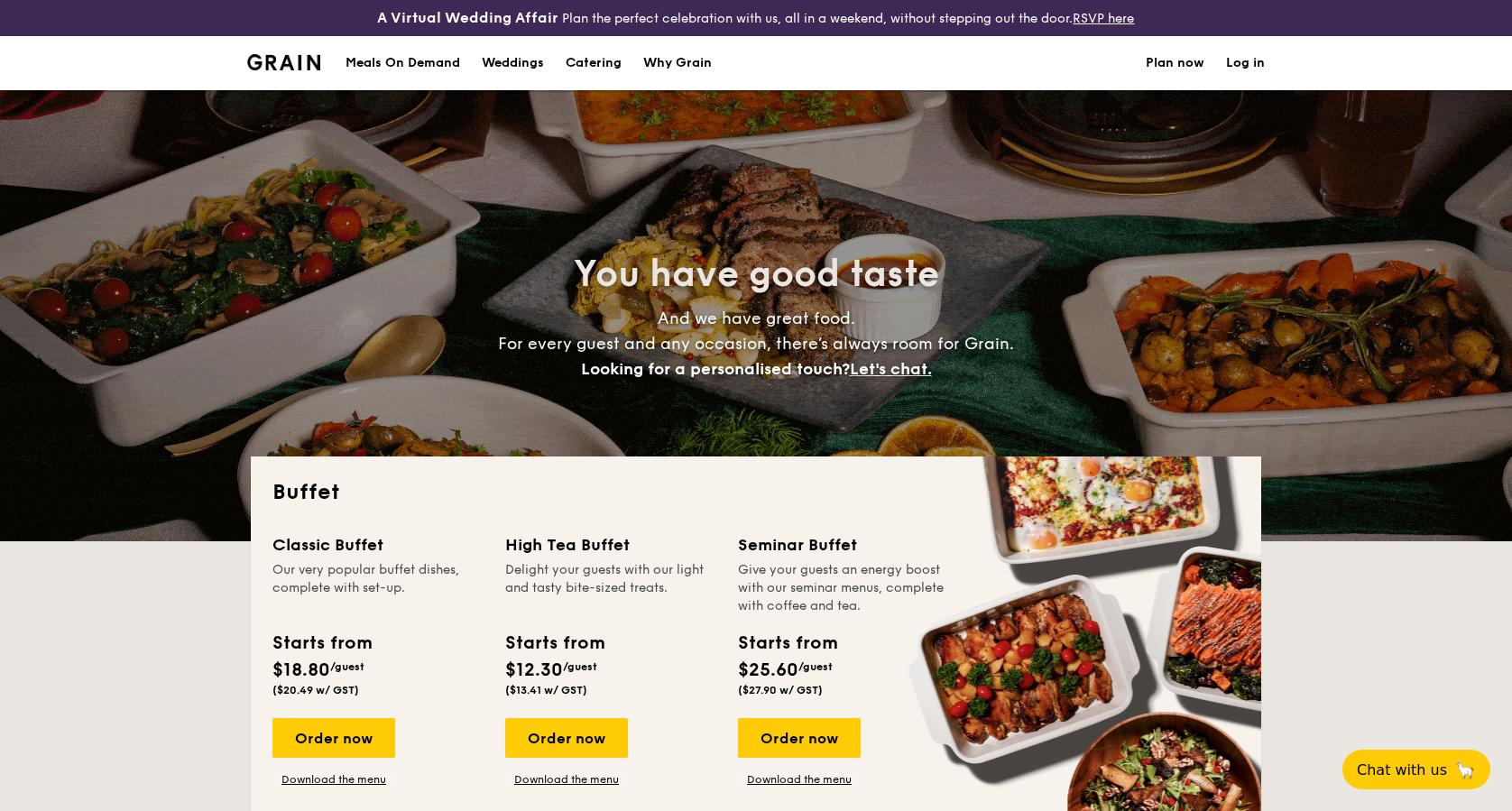
select select
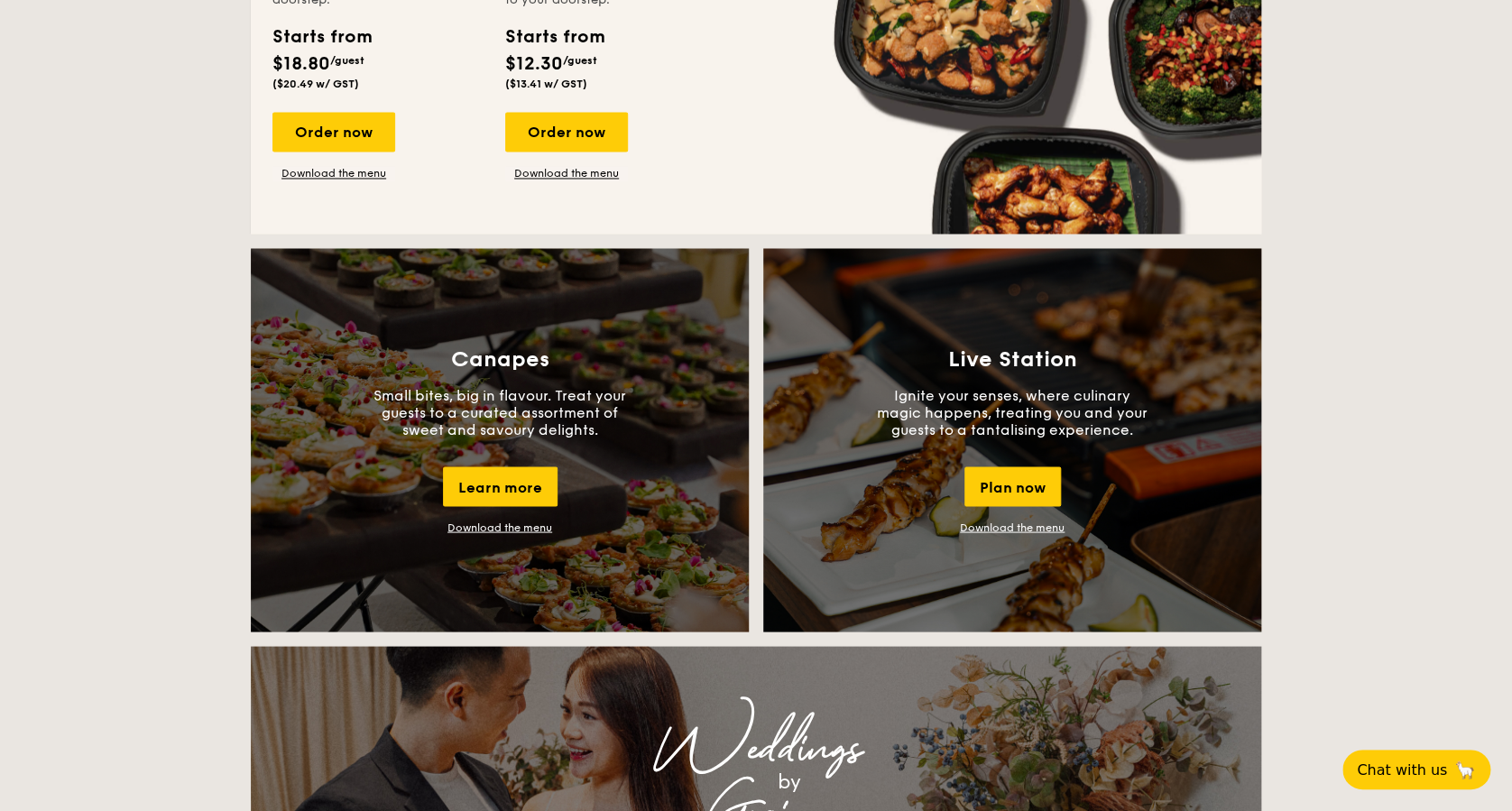
scroll to position [1563, 0]
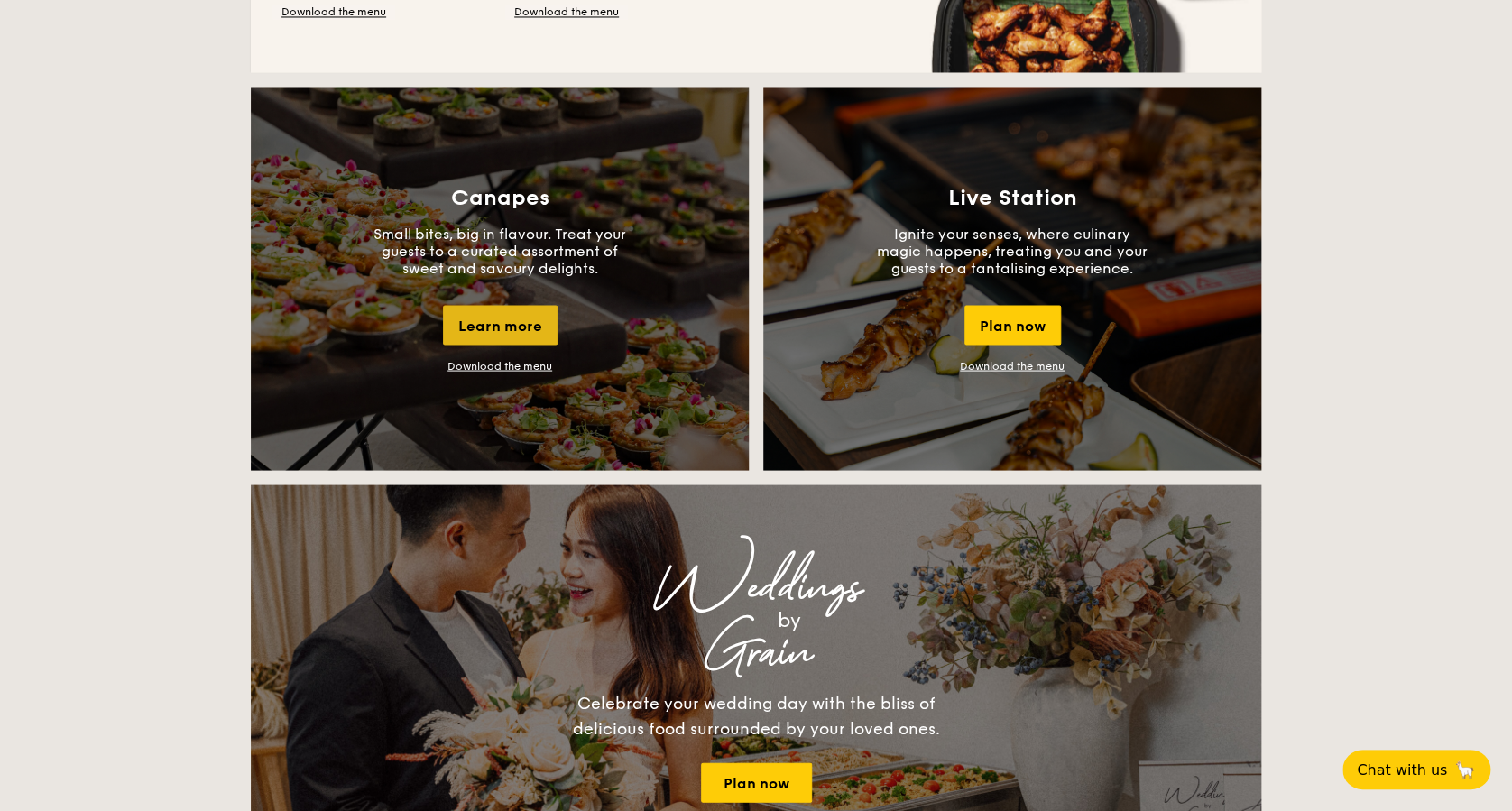
click at [519, 318] on div "Learn more" at bounding box center [500, 325] width 115 height 40
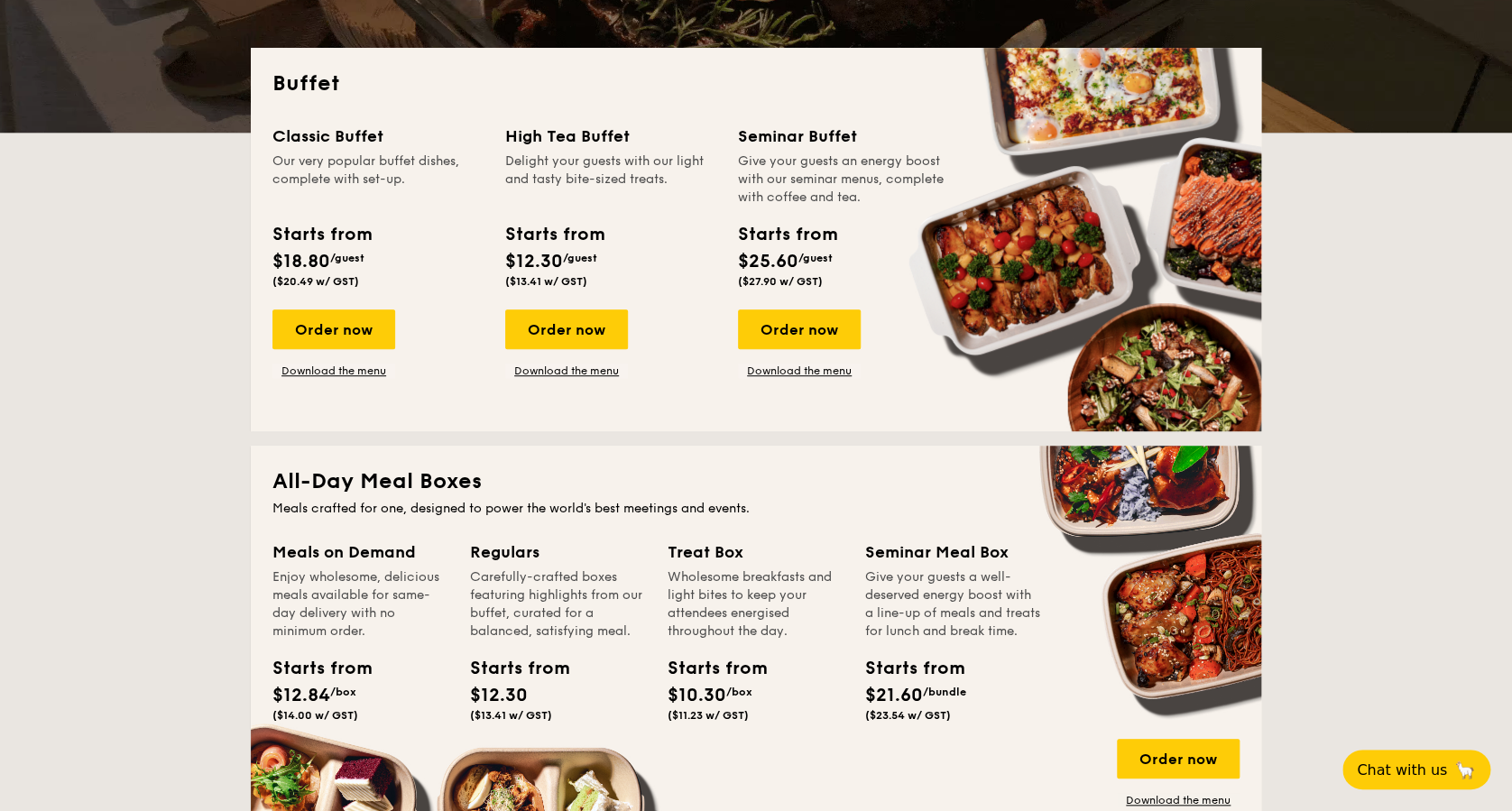
scroll to position [240, 0]
